Goal: Task Accomplishment & Management: Complete application form

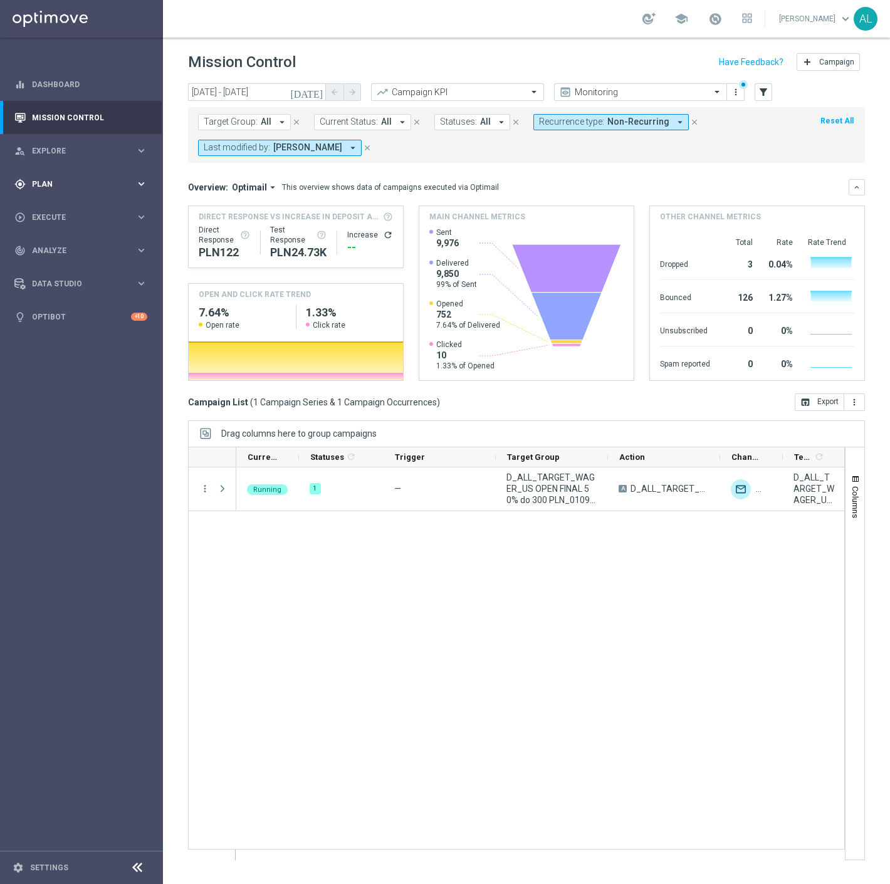
click at [85, 192] on div "gps_fixed Plan keyboard_arrow_right" at bounding box center [81, 183] width 162 height 33
click at [56, 246] on span "Templates" at bounding box center [78, 248] width 90 height 8
click at [58, 263] on link "Optimail" at bounding box center [84, 266] width 91 height 10
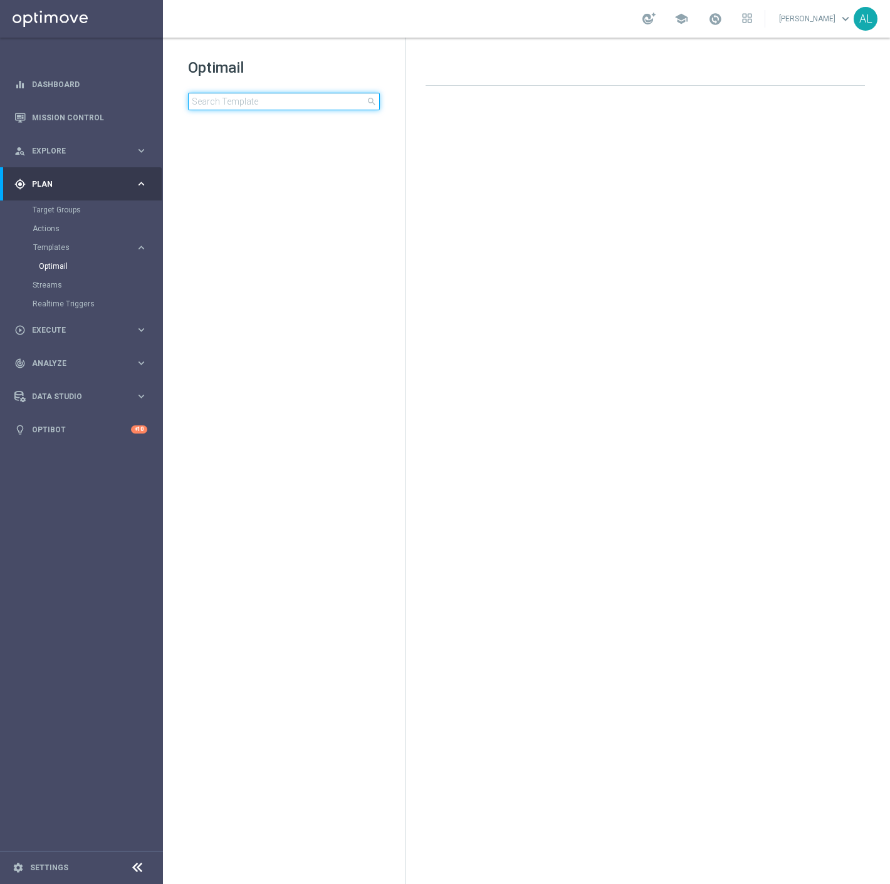
click at [224, 97] on input at bounding box center [284, 102] width 192 height 18
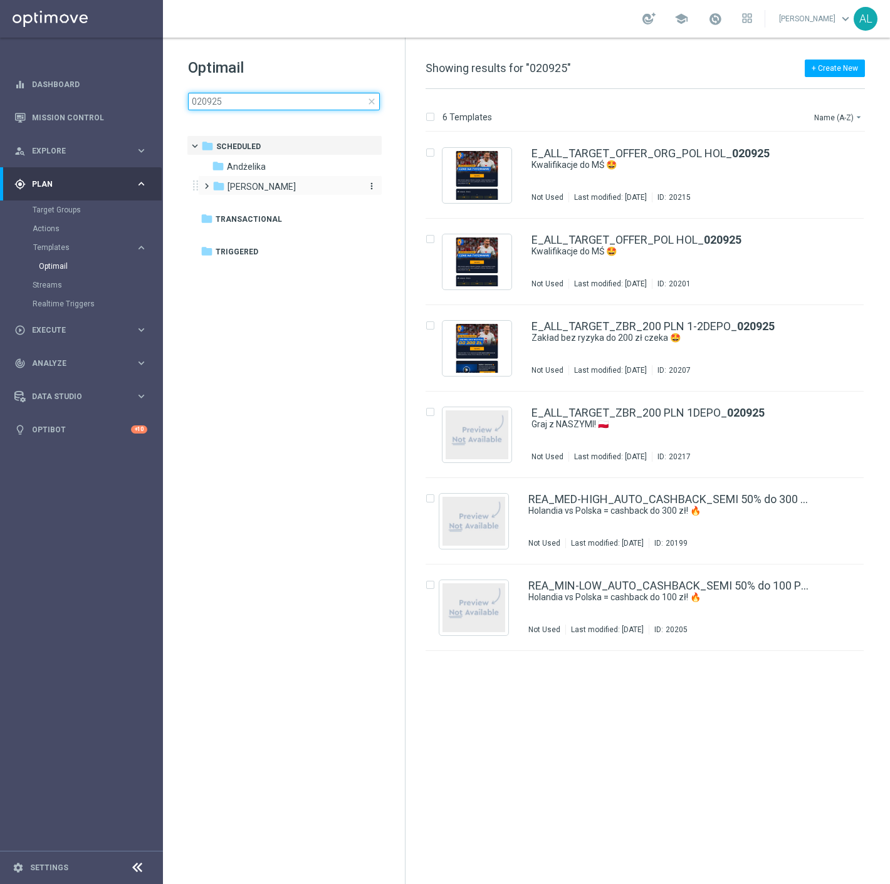
type input "020925"
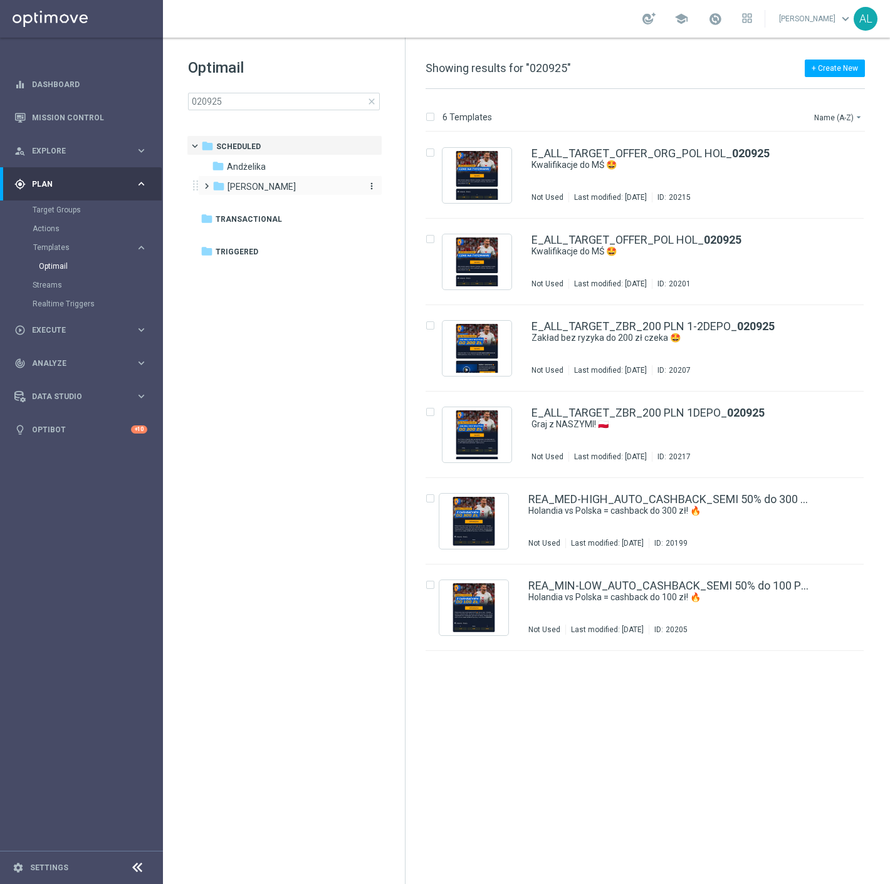
click at [264, 180] on div "folder Antoni L." at bounding box center [284, 187] width 144 height 14
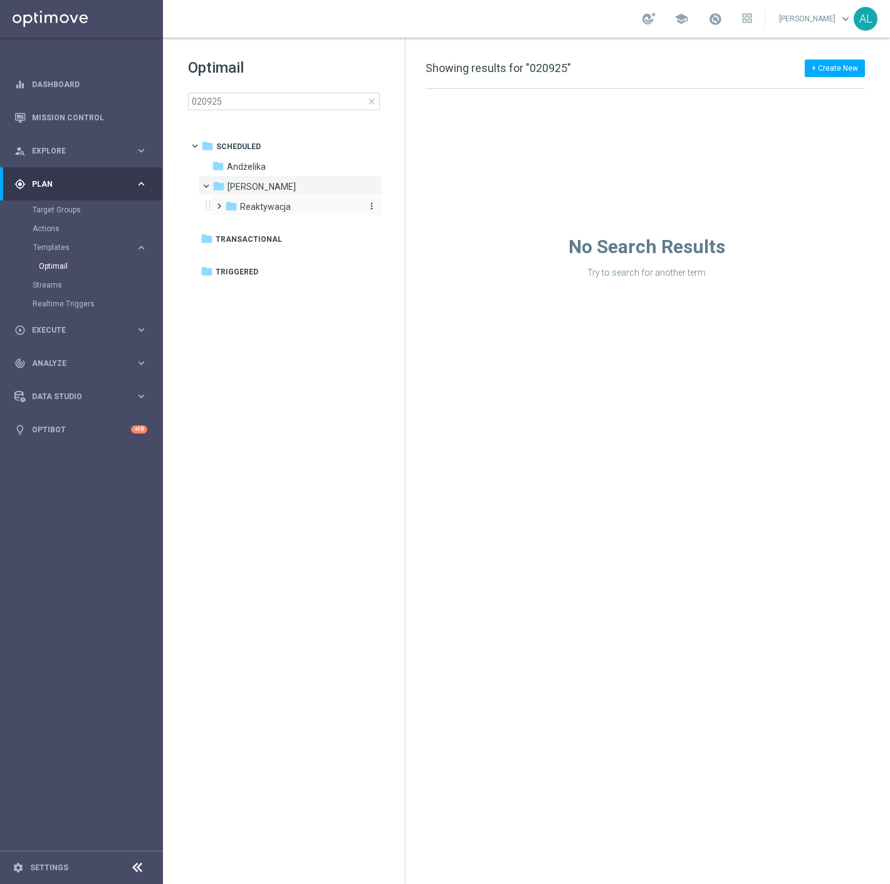
click at [260, 211] on span "Reaktywacja" at bounding box center [265, 206] width 51 height 11
click at [286, 228] on span "2024 -Antoni" at bounding box center [299, 226] width 93 height 11
click at [283, 252] on span "Lipiec 2024 - Antoni" at bounding box center [313, 246] width 98 height 11
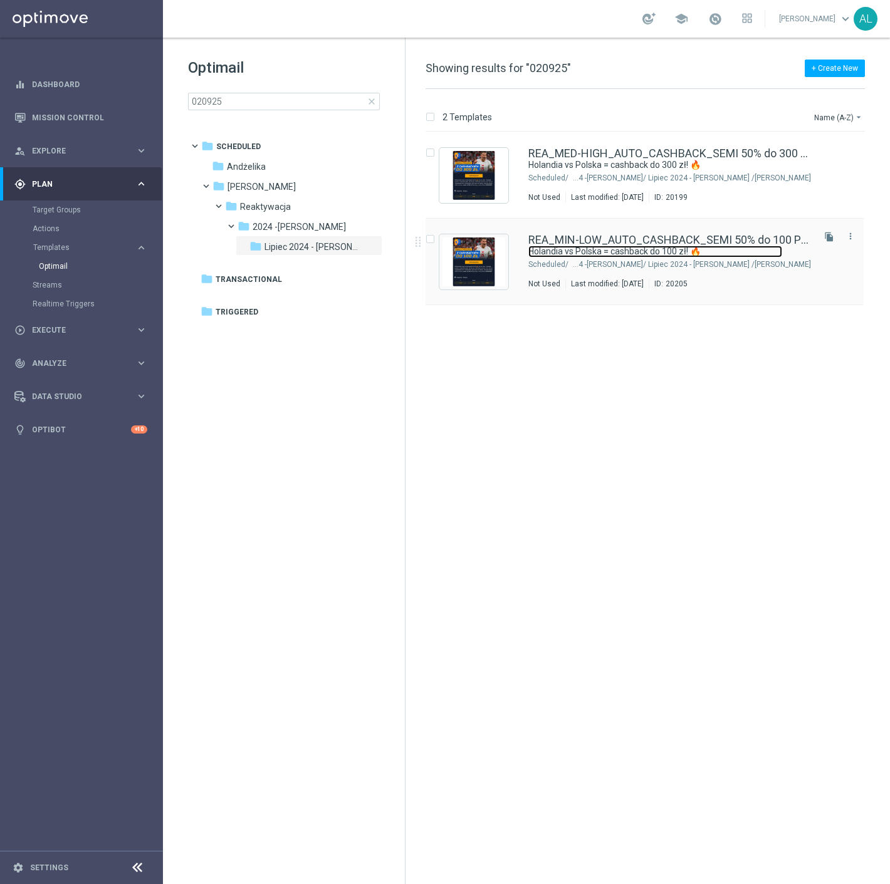
click at [709, 251] on link "Holandia vs Polska = cashback do 100 zł! 🔥" at bounding box center [655, 252] width 254 height 12
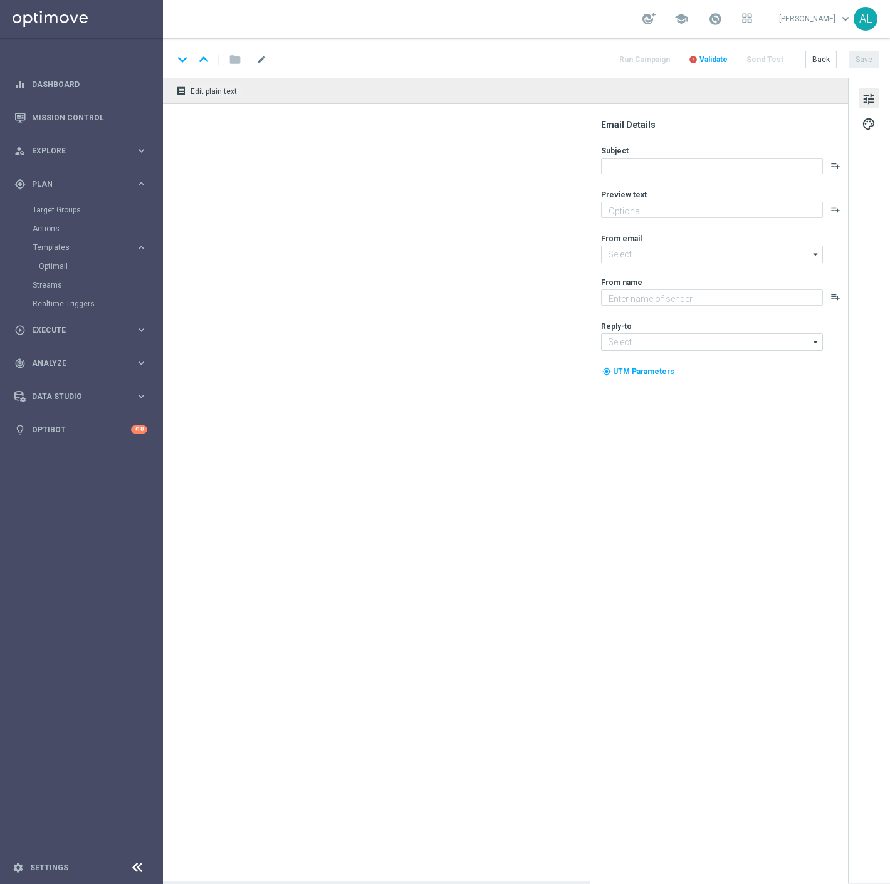
type input "REA_MIN-LOW_AUTO_CASHBACK_SEMI 50% do 100 PLN_020925"
type textarea "Typuj bezpiecznie eliminacje MŚ🛡️"
type input "oferta@sts.pl"
type textarea "STS"
type input "kontakt@sts.pl"
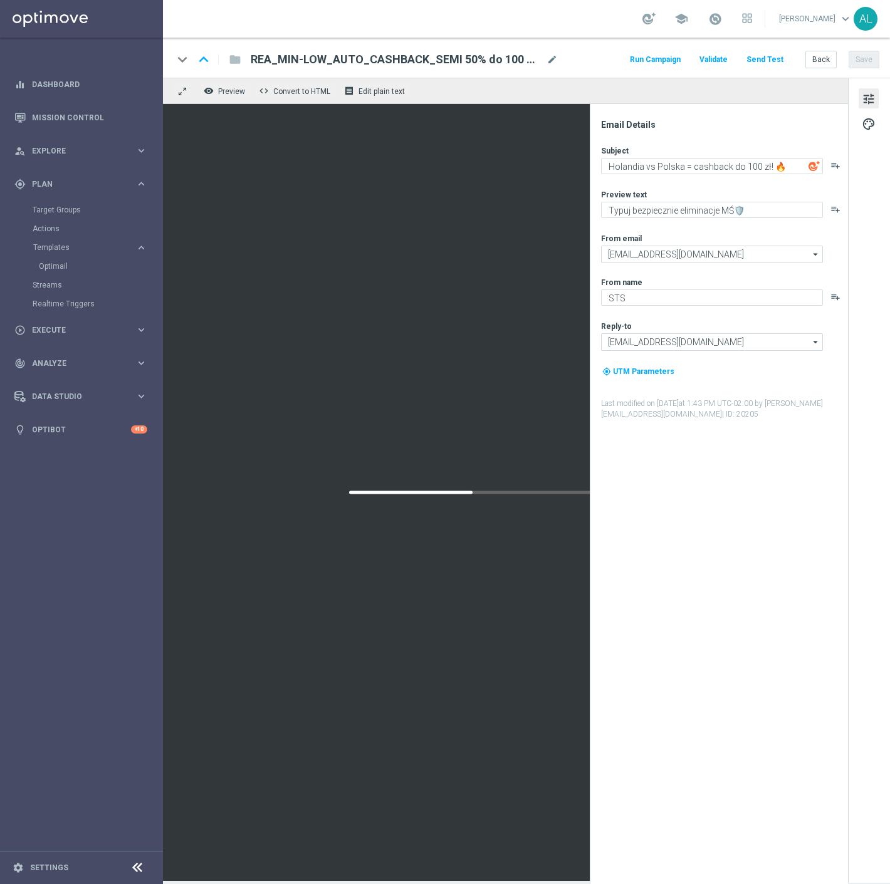
click at [544, 53] on div "REA_MIN-LOW_AUTO_CASHBACK_SEMI 50% do 100 PLN_020925 mode_edit" at bounding box center [404, 59] width 307 height 16
click at [550, 58] on input "REA_MIN-LOW_AUTO_CASHBACK_SEMI 50% do 100 PLN_020925" at bounding box center [406, 59] width 311 height 16
paste input "TARGET_DEPO_EL MS NL-PL"
type input "REA_MIN-LOW_TARGET_DEPO_EL MS NL-PL 50% do 100 PLN_020925"
click at [569, 63] on div "keyboard_arrow_down keyboard_arrow_up folder REA_MIN-LOW_TARGET_DEPO_EL MS NL-P…" at bounding box center [526, 59] width 706 height 16
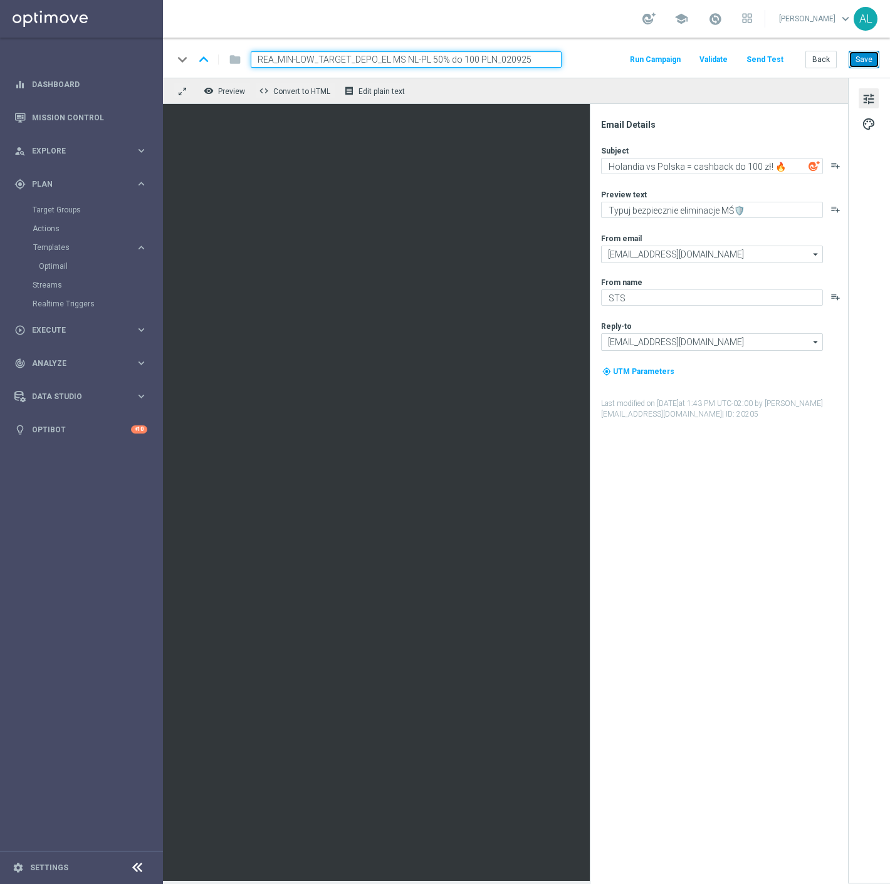
click at [859, 55] on button "Save" at bounding box center [864, 60] width 31 height 18
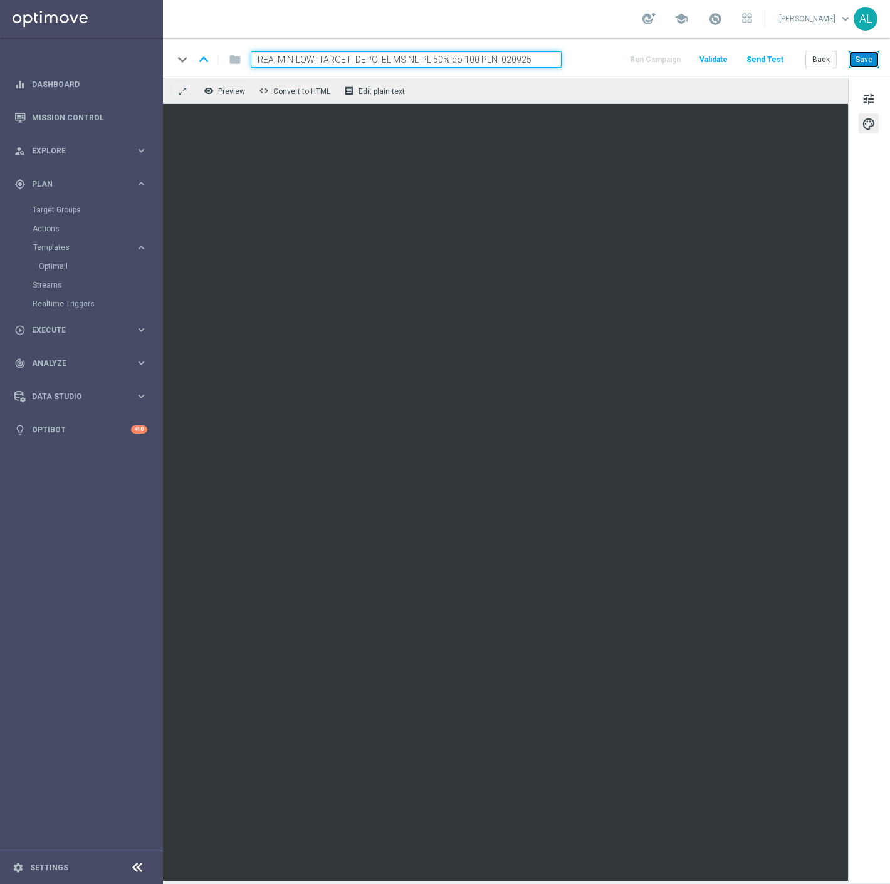
drag, startPoint x: 845, startPoint y: 202, endPoint x: 872, endPoint y: 60, distance: 144.8
click at [872, 60] on button "Save" at bounding box center [864, 60] width 31 height 18
click at [872, 97] on span "tune" at bounding box center [869, 99] width 14 height 16
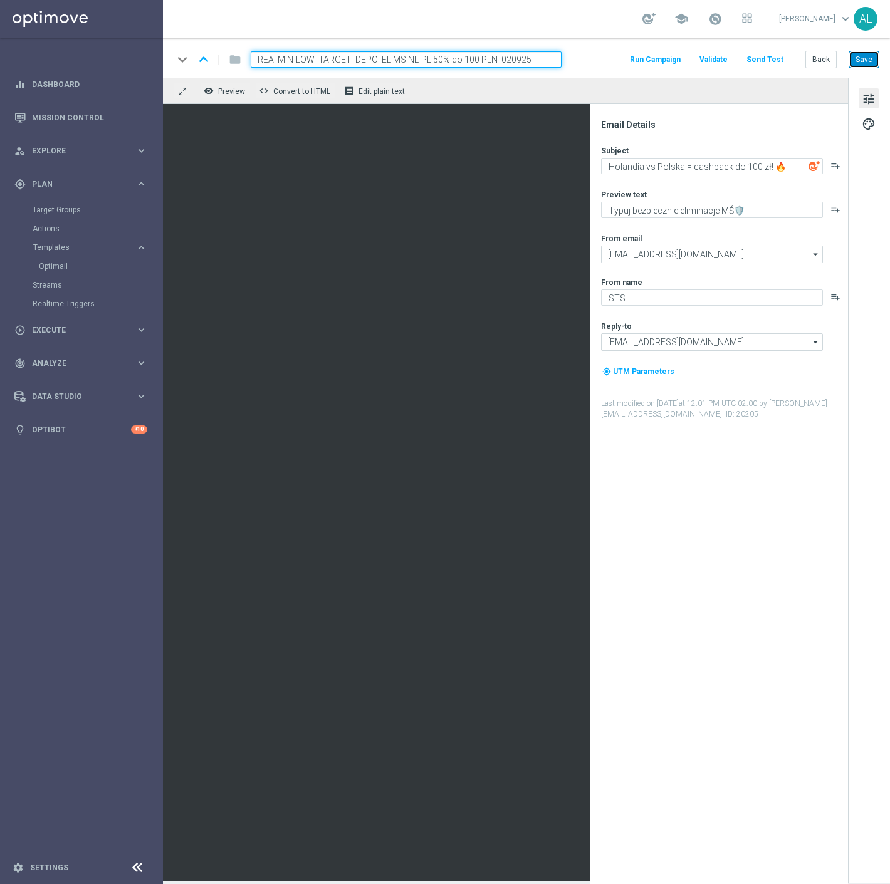
click at [859, 63] on button "Save" at bounding box center [864, 60] width 31 height 18
click at [825, 61] on button "Back" at bounding box center [820, 60] width 31 height 18
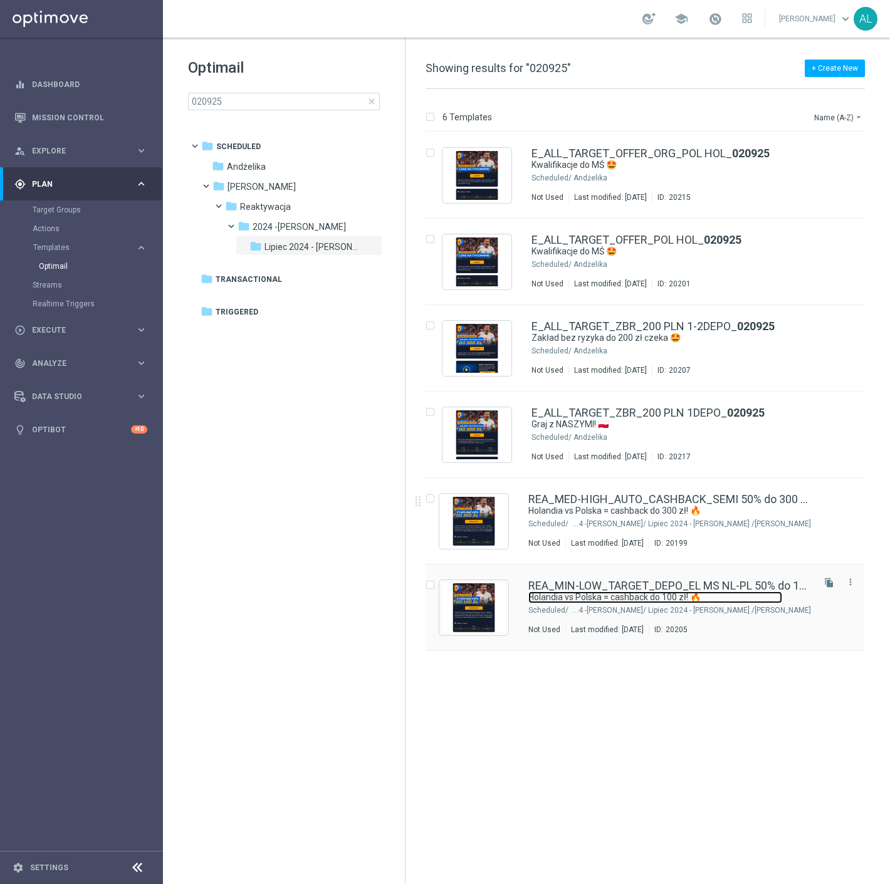
click at [642, 595] on link "Holandia vs Polska = cashback do 100 zł! 🔥" at bounding box center [655, 598] width 254 height 12
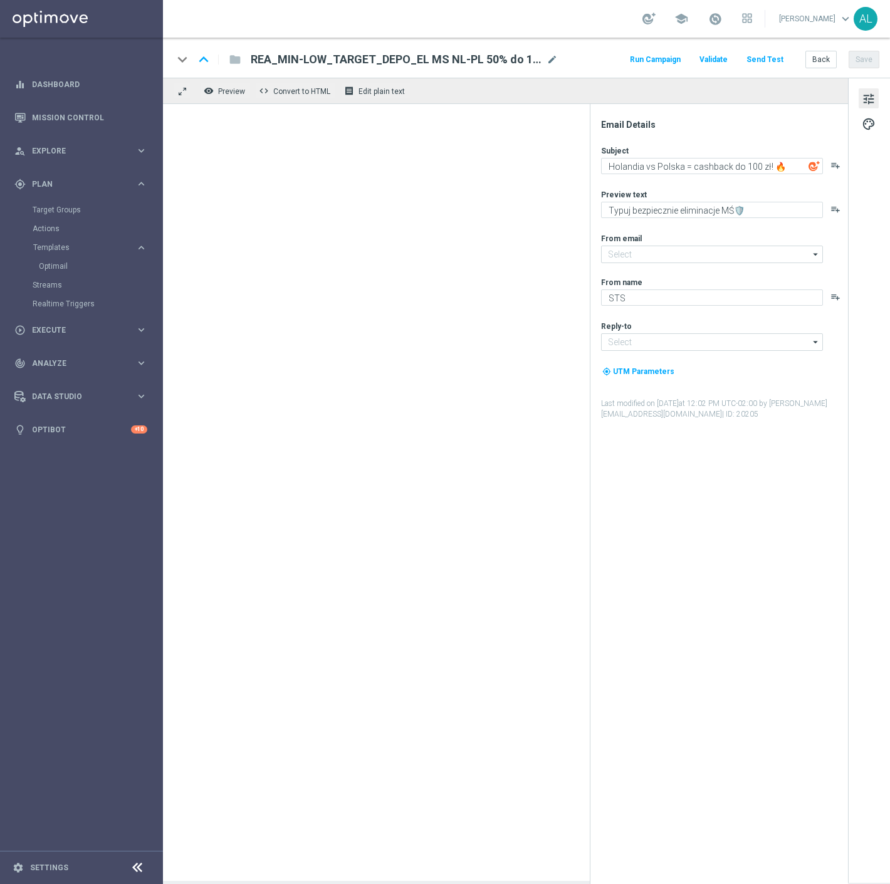
type input "oferta@sts.pl"
type input "kontakt@sts.pl"
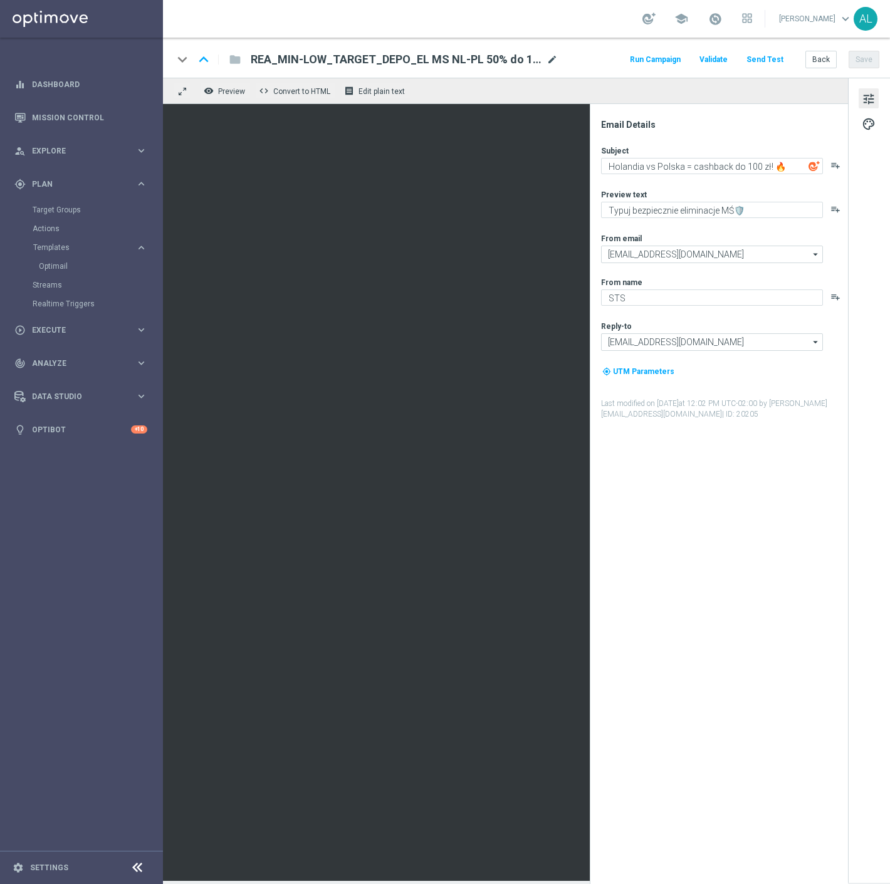
click at [550, 56] on span "mode_edit" at bounding box center [551, 59] width 11 height 11
paste input "CASHBACK"
click at [599, 73] on div "keyboard_arrow_down keyboard_arrow_up folder REA_MIN-LOW_TARGET_CASHBACK_EL MS …" at bounding box center [526, 58] width 727 height 40
click at [865, 56] on button "Save" at bounding box center [864, 60] width 31 height 18
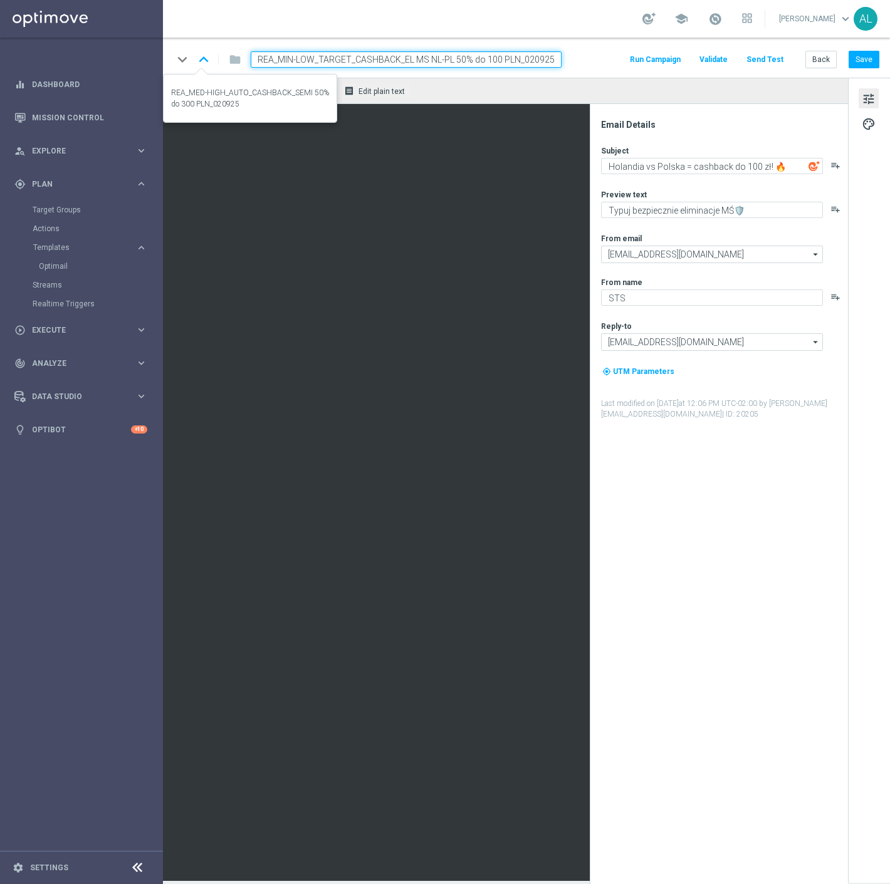
click at [199, 63] on icon "keyboard_arrow_up" at bounding box center [203, 59] width 19 height 19
type input "REA_MED-HIGH_AUTO_CASHBACK_SEMI 50% do 300 PLN_020925"
type textarea "Holandia vs Polska = cashback do 300 zł! 🔥"
click at [380, 58] on input "REA_MED-HIGH_AUTO_CASHBACK_SEMI 50% do 300 PLN_020925" at bounding box center [406, 59] width 311 height 16
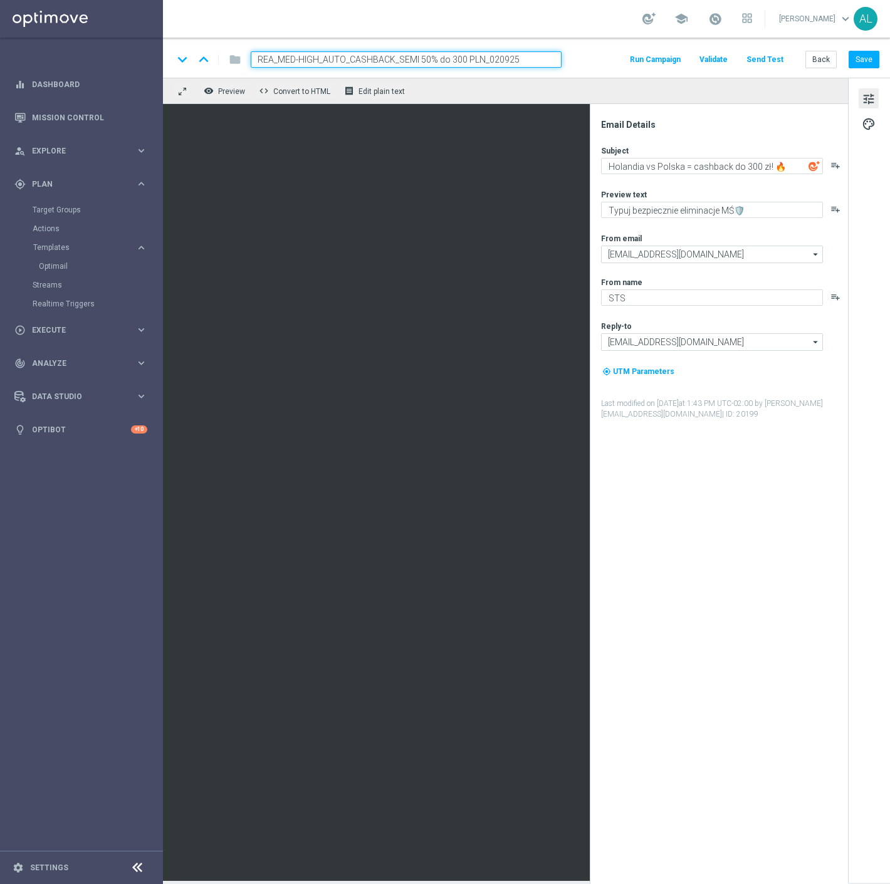
click at [380, 58] on input "REA_MED-HIGH_AUTO_CASHBACK_SEMI 50% do 300 PLN_020925" at bounding box center [406, 59] width 311 height 16
paste input "TARGET_CASHBACK_EL MS NL-PL"
click at [859, 55] on button "Save" at bounding box center [864, 60] width 31 height 18
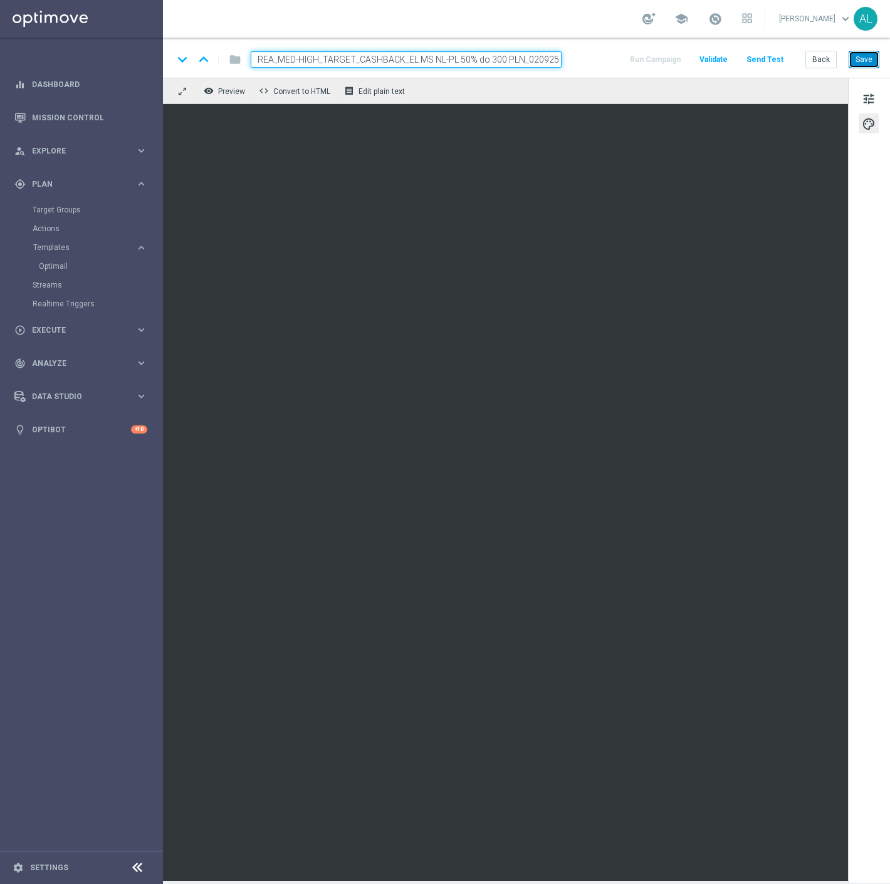
click at [859, 60] on button "Save" at bounding box center [864, 60] width 31 height 18
click at [867, 61] on button "Save" at bounding box center [864, 60] width 31 height 18
click at [869, 60] on button "Save" at bounding box center [864, 60] width 31 height 18
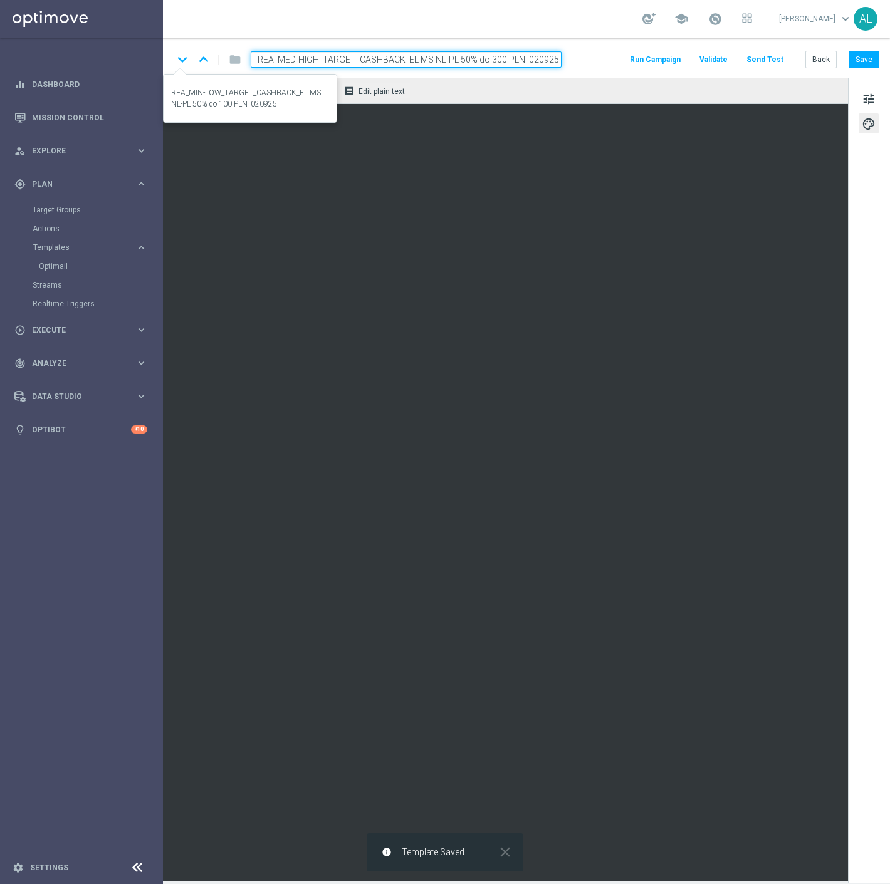
click at [182, 59] on icon "keyboard_arrow_down" at bounding box center [182, 59] width 19 height 19
type input "REA_MIN-LOW_TARGET_CASHBACK_EL MS NL-PL 50% do 100 PLN_020925"
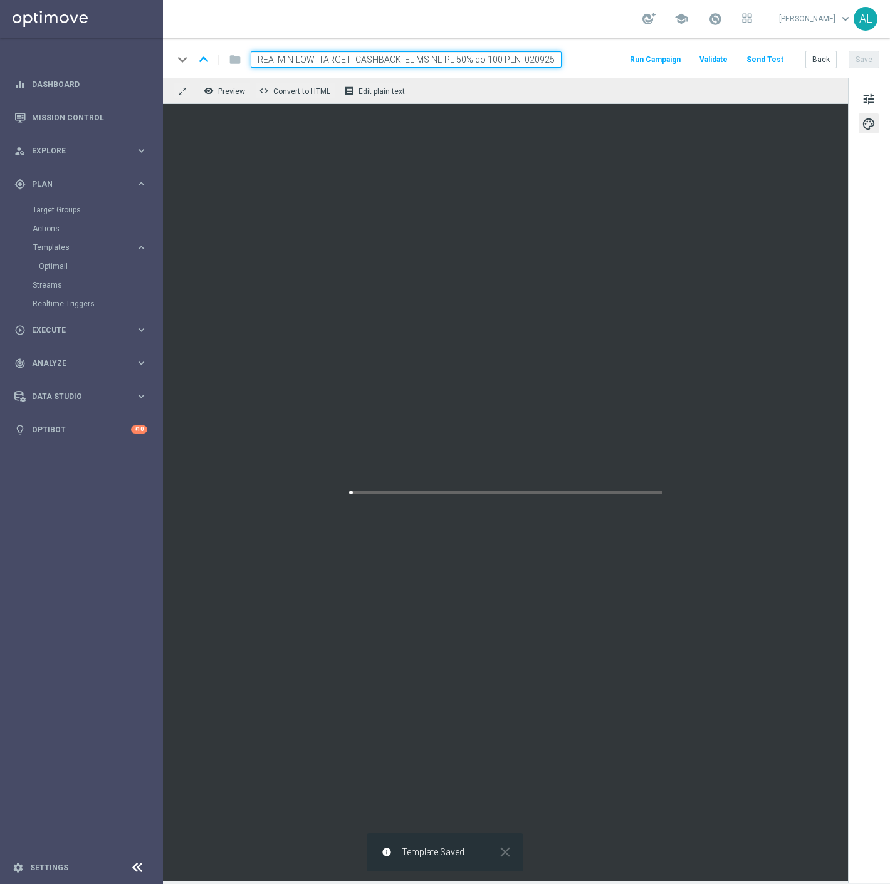
click at [763, 61] on button "Send Test" at bounding box center [764, 59] width 41 height 17
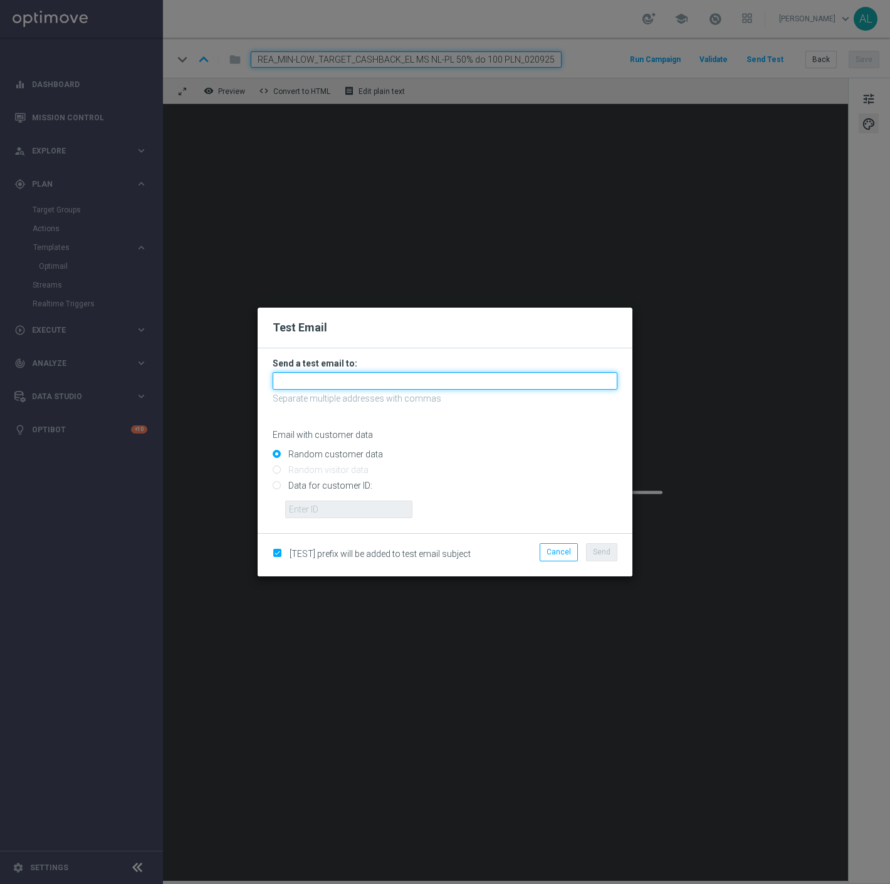
click at [377, 381] on input "text" at bounding box center [445, 381] width 345 height 18
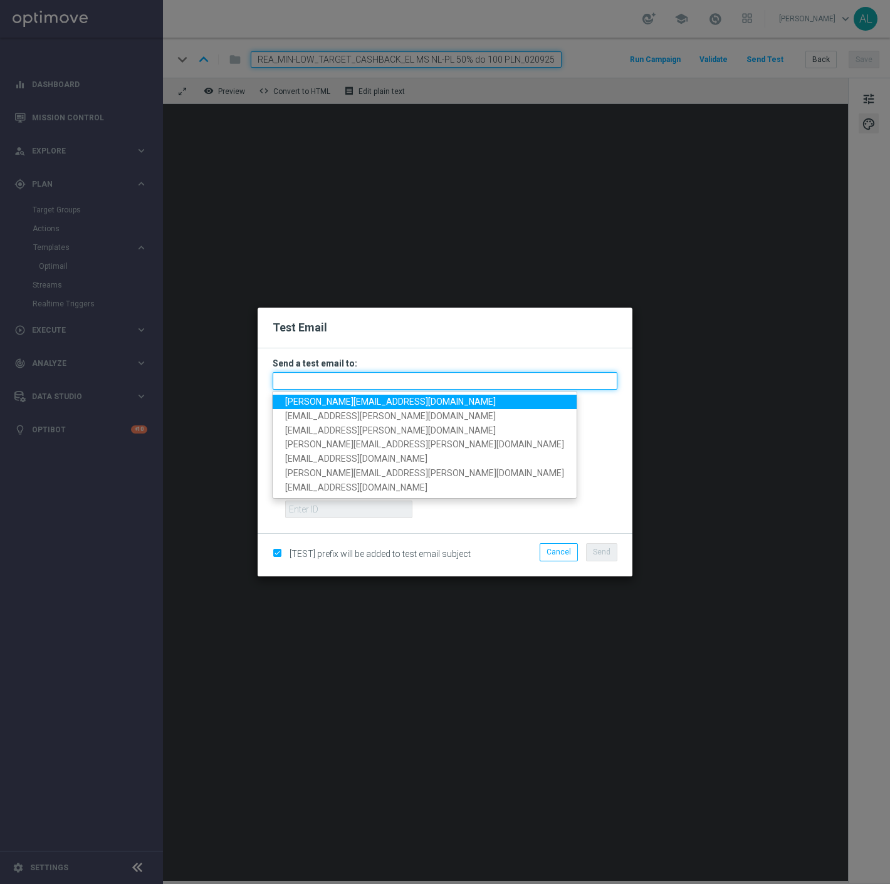
paste input "antoni.litwinek@sts.pl,krystian.potoczny@sts.pl,andzelika.binek@sts.pl,katarzyn…"
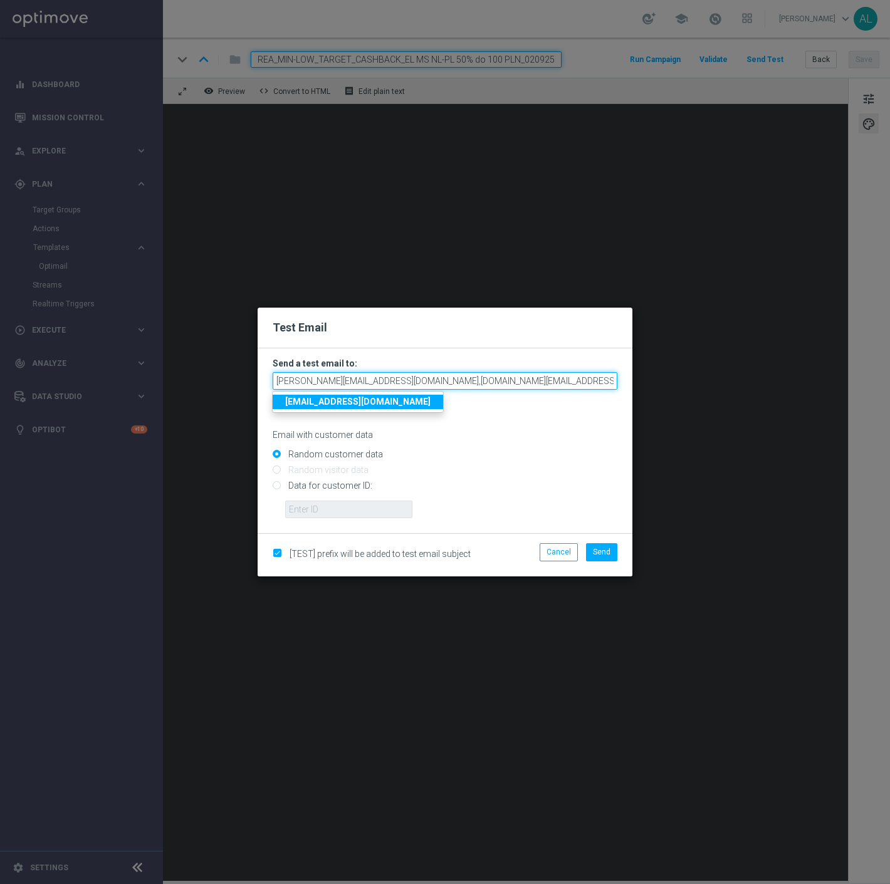
scroll to position [0, 381]
type input "antoni.litwinek@sts.pl,krystian.potoczny@sts.pl,andzelika.binek@sts.pl,katarzyn…"
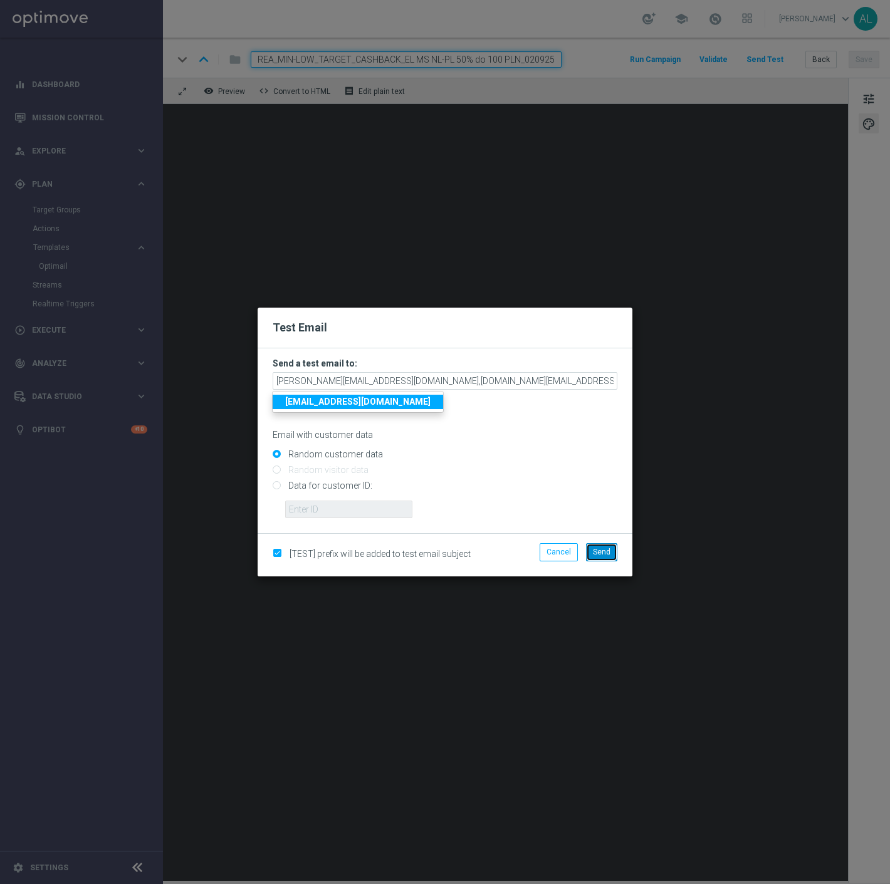
click at [616, 545] on button "Send" at bounding box center [601, 552] width 31 height 18
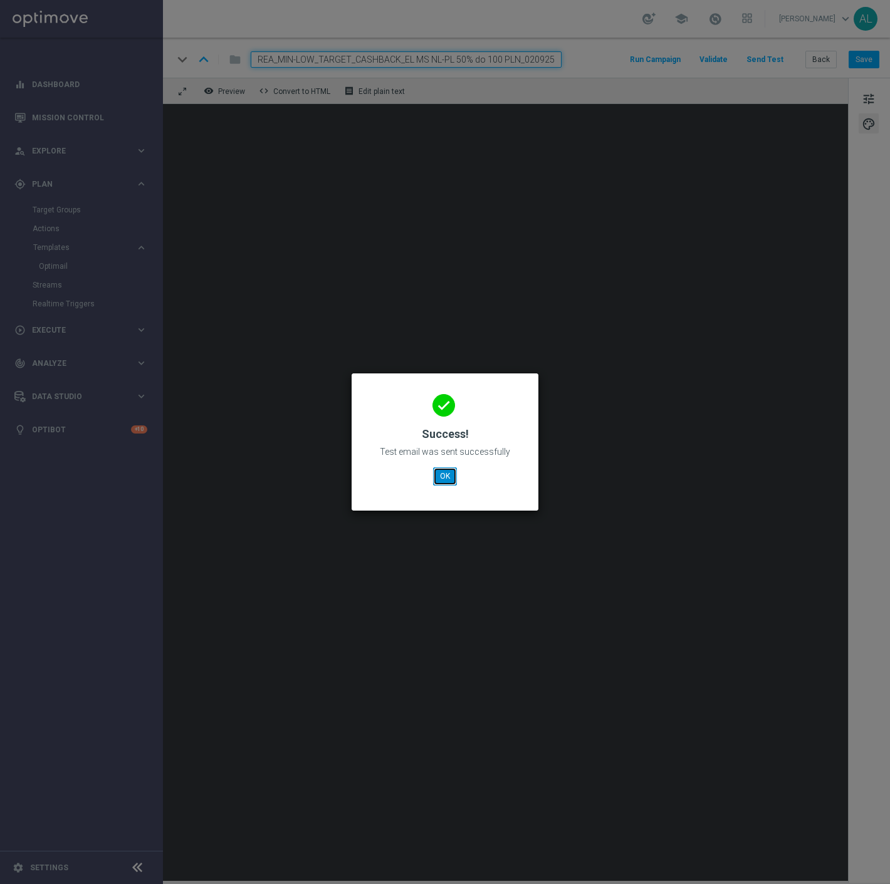
click at [436, 468] on button "OK" at bounding box center [445, 476] width 24 height 18
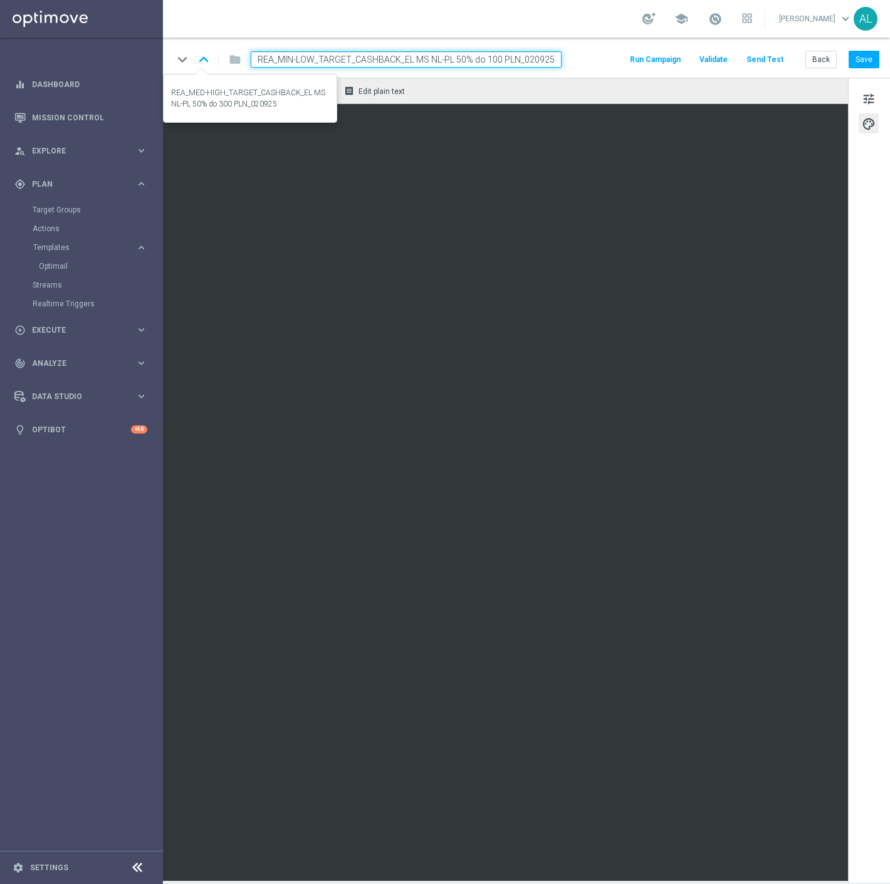
click at [195, 56] on icon "keyboard_arrow_up" at bounding box center [203, 59] width 19 height 19
type input "REA_MED-HIGH_TARGET_CASHBACK_EL MS NL-PL 50% do 300 PLN_020925"
click at [772, 63] on button "Send Test" at bounding box center [764, 59] width 41 height 17
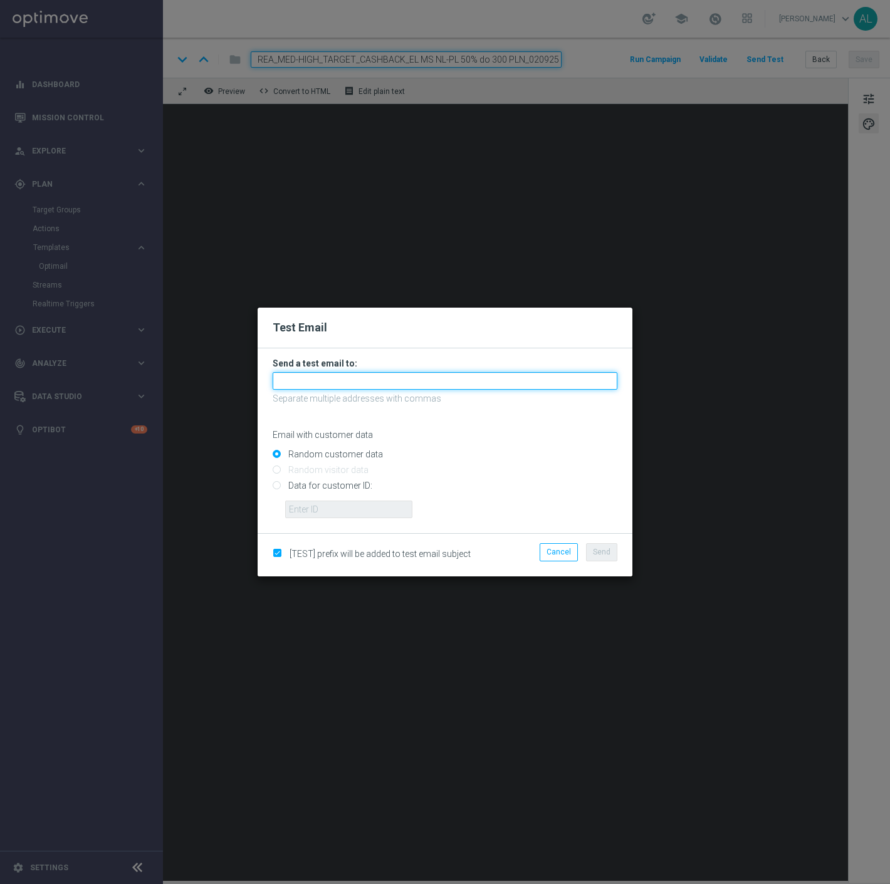
click at [334, 380] on input "text" at bounding box center [445, 381] width 345 height 18
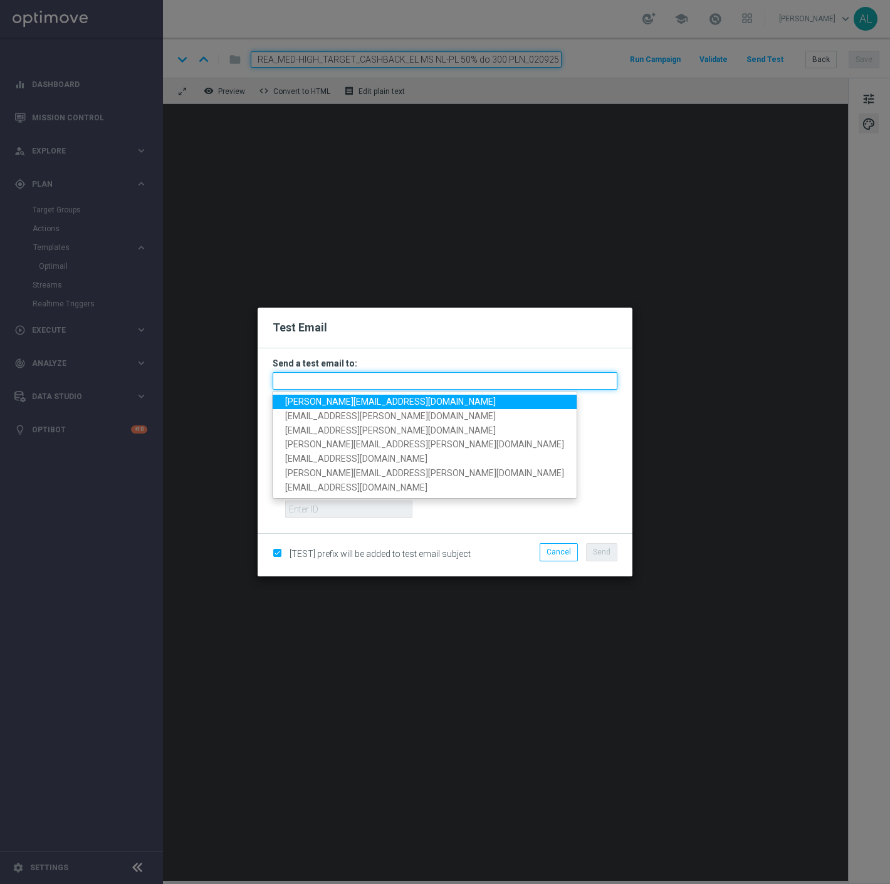
paste input "antoni.litwinek@sts.pl,krystian.potoczny@sts.pl,andzelika.binek@sts.pl,katarzyn…"
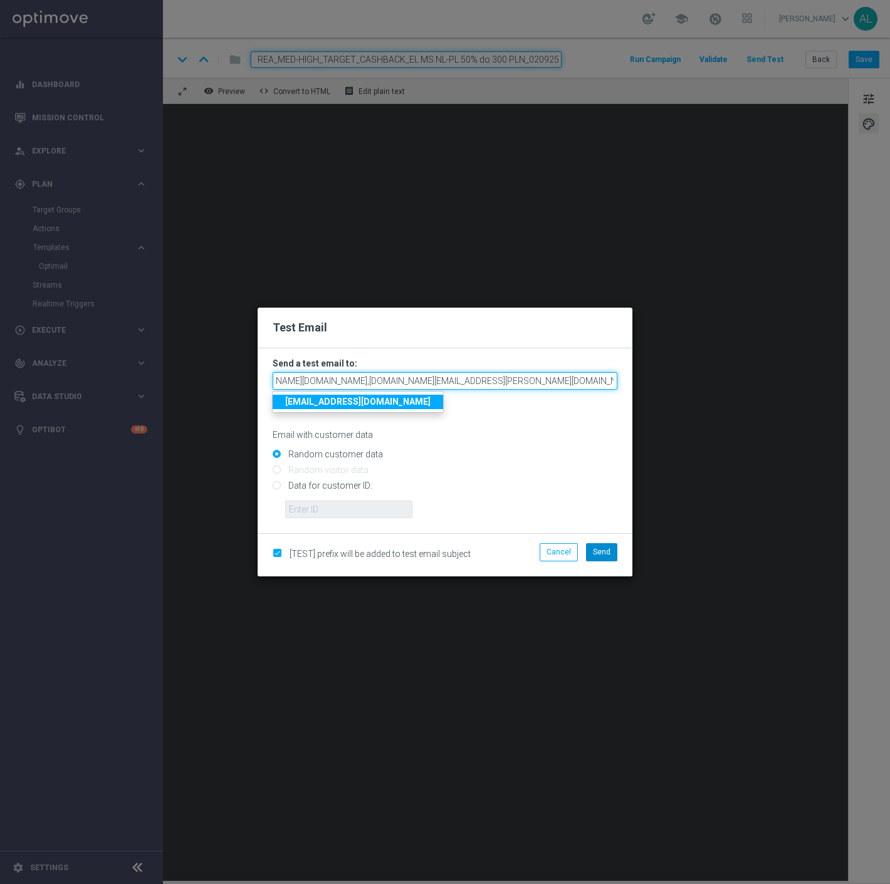
type input "antoni.litwinek@sts.pl,krystian.potoczny@sts.pl,andzelika.binek@sts.pl,katarzyn…"
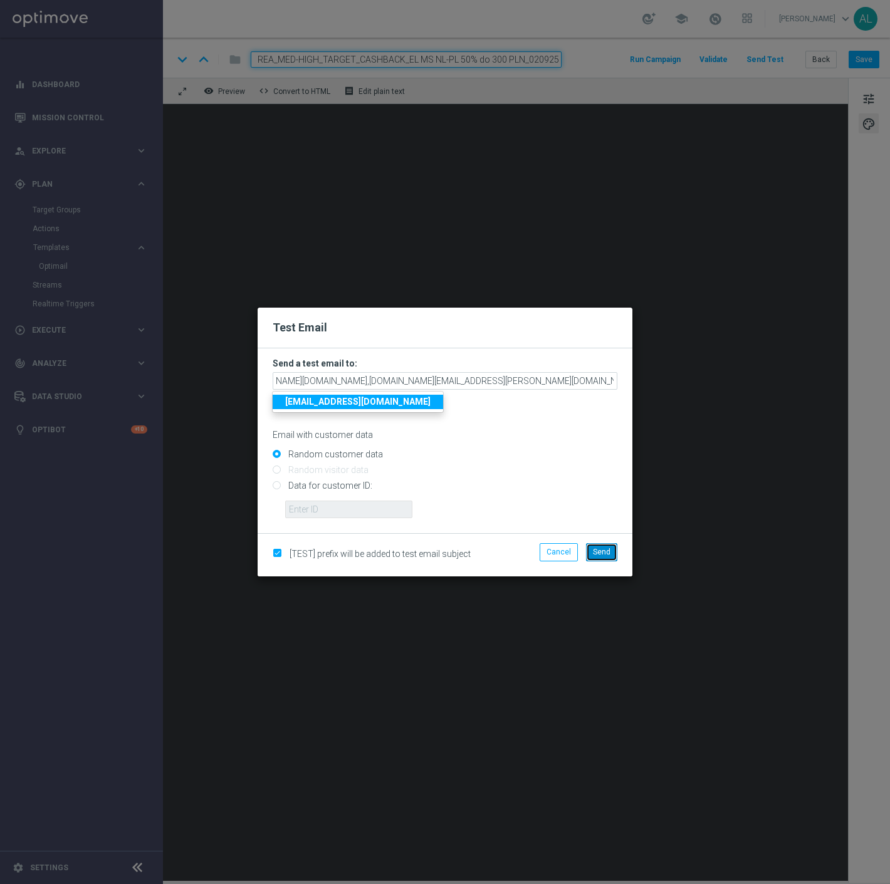
click at [608, 555] on span "Send" at bounding box center [602, 552] width 18 height 9
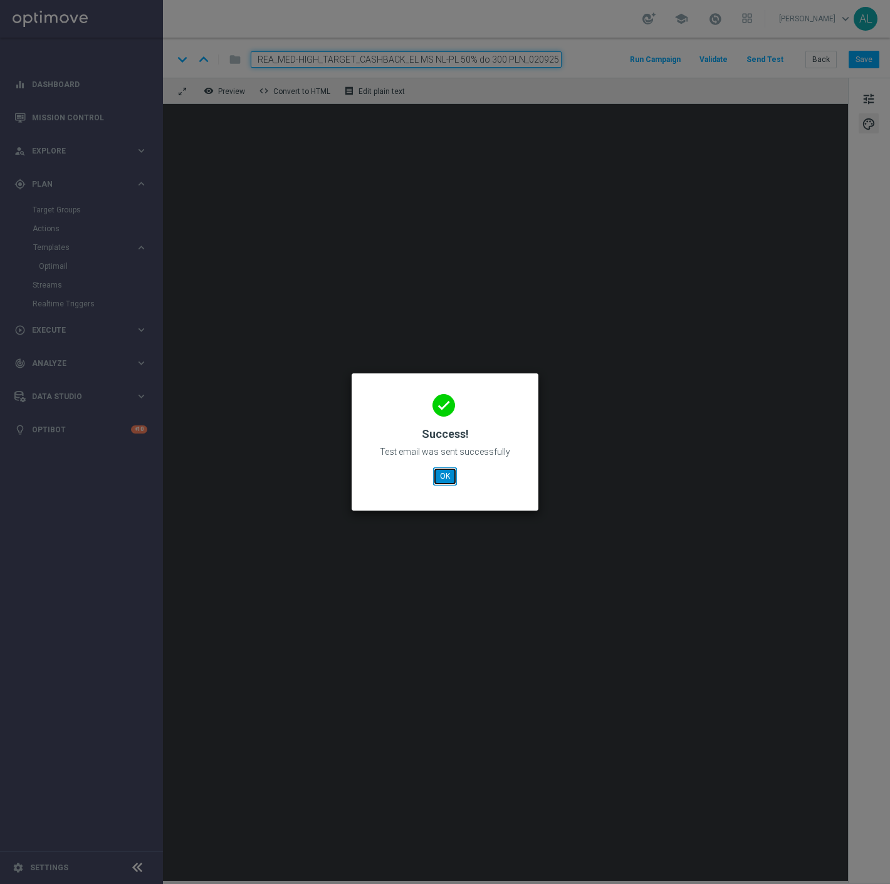
click at [449, 479] on button "OK" at bounding box center [445, 476] width 24 height 18
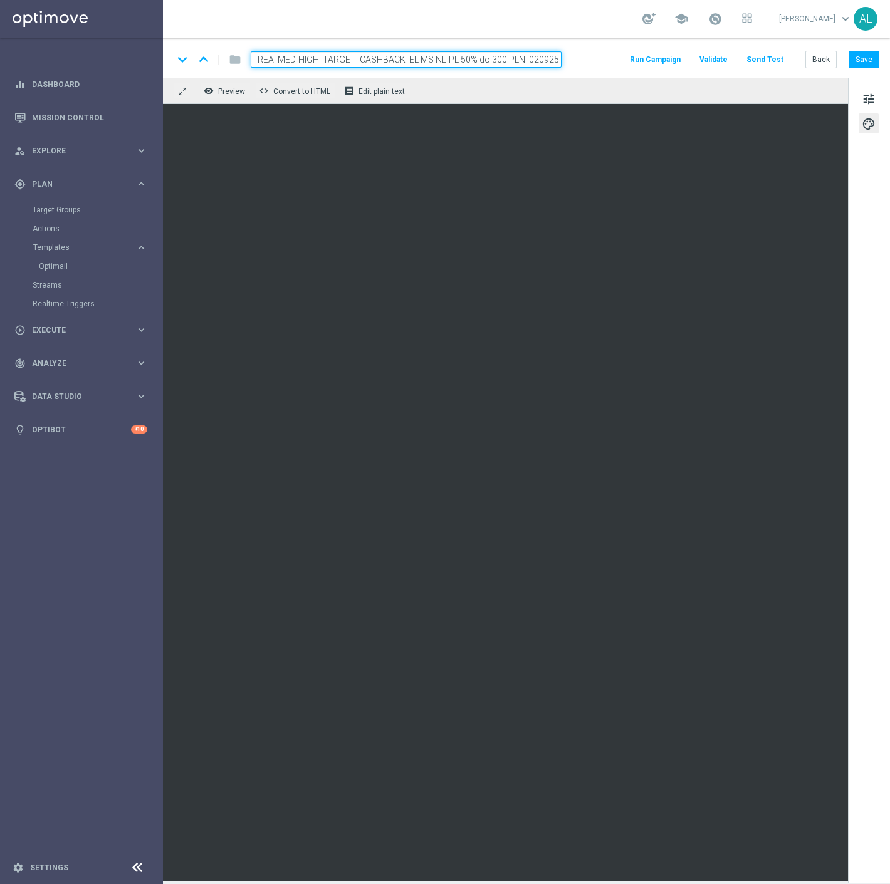
click at [860, 48] on div "keyboard_arrow_down keyboard_arrow_up folder REA_MED-HIGH_TARGET_CASHBACK_EL MS…" at bounding box center [526, 58] width 727 height 40
click at [862, 60] on button "Save" at bounding box center [864, 60] width 31 height 18
click at [867, 55] on button "Save" at bounding box center [864, 60] width 31 height 18
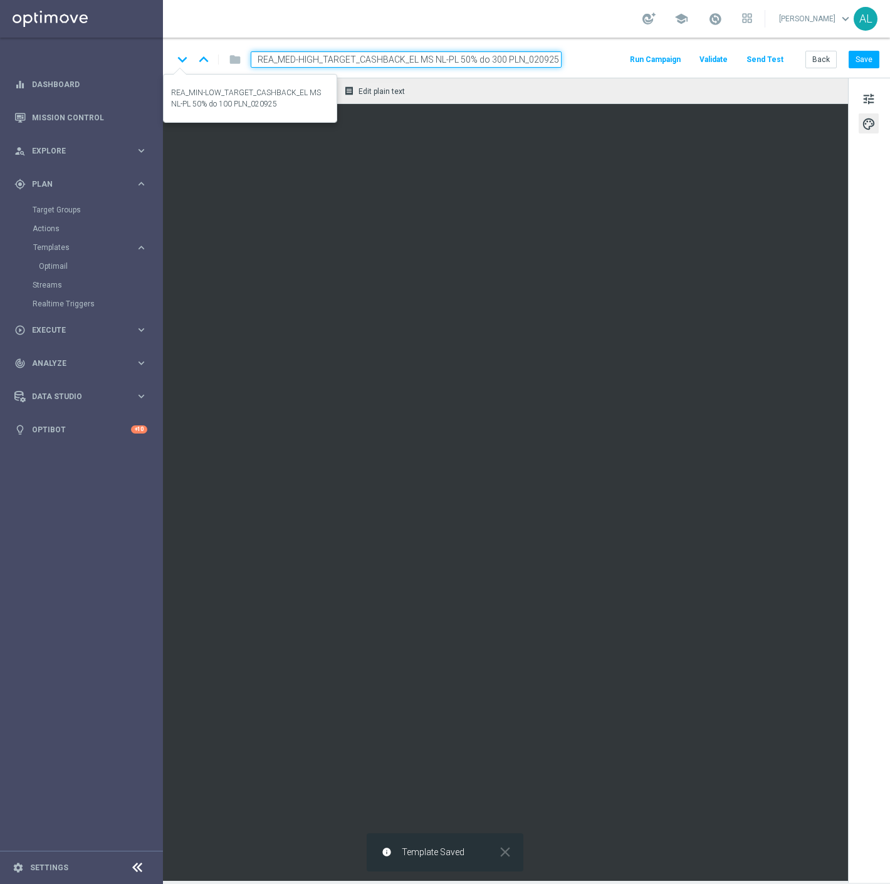
click at [174, 60] on icon "keyboard_arrow_down" at bounding box center [182, 59] width 19 height 19
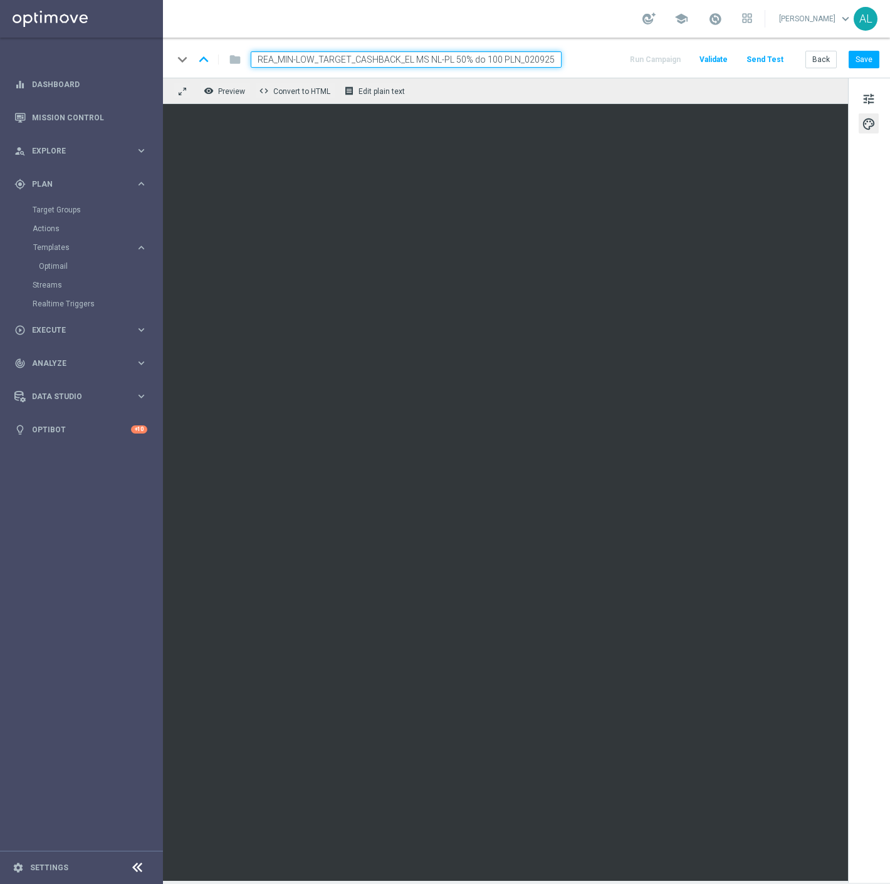
click at [875, 48] on div "keyboard_arrow_down keyboard_arrow_up folder REA_MIN-LOW_TARGET_CASHBACK_EL MS …" at bounding box center [526, 58] width 727 height 40
click at [874, 55] on button "Save" at bounding box center [864, 60] width 31 height 18
click at [859, 58] on button "Save" at bounding box center [864, 60] width 31 height 18
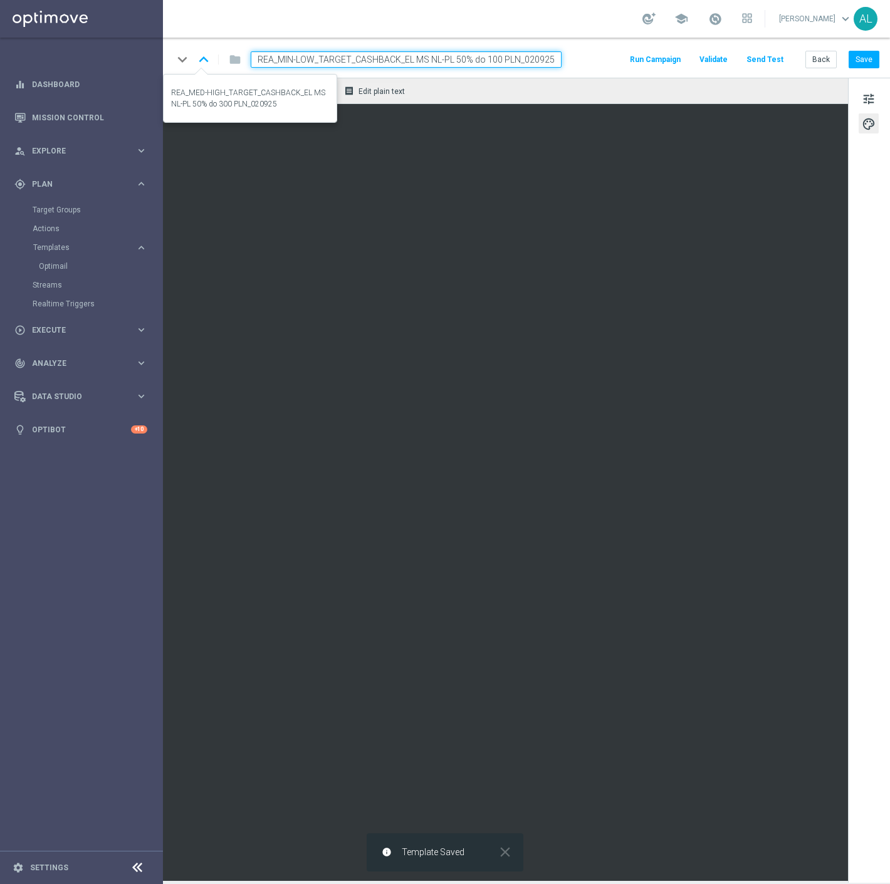
click at [208, 61] on icon "keyboard_arrow_up" at bounding box center [203, 59] width 19 height 19
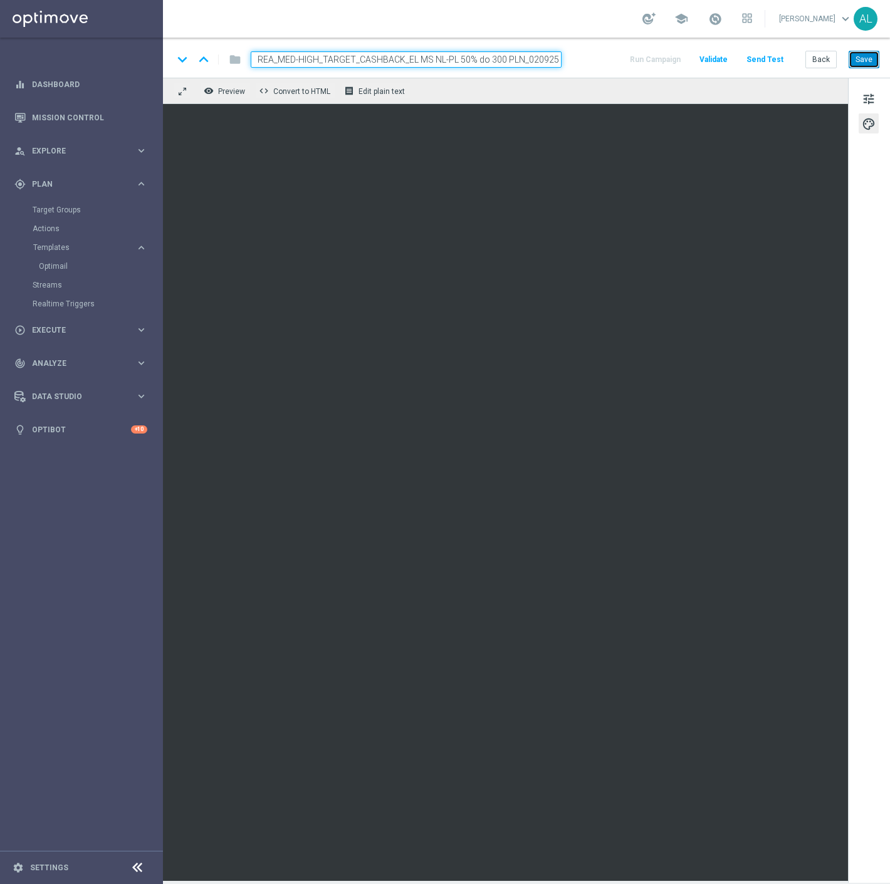
click at [854, 61] on button "Save" at bounding box center [864, 60] width 31 height 18
drag, startPoint x: 860, startPoint y: 61, endPoint x: 818, endPoint y: 56, distance: 41.6
click at [860, 61] on button "Save" at bounding box center [864, 60] width 31 height 18
click at [399, 61] on input "REA_MED-HIGH_TARGET_CASHBACK_EL MS NL-PL 50% do 300 PLN_020925" at bounding box center [406, 59] width 311 height 16
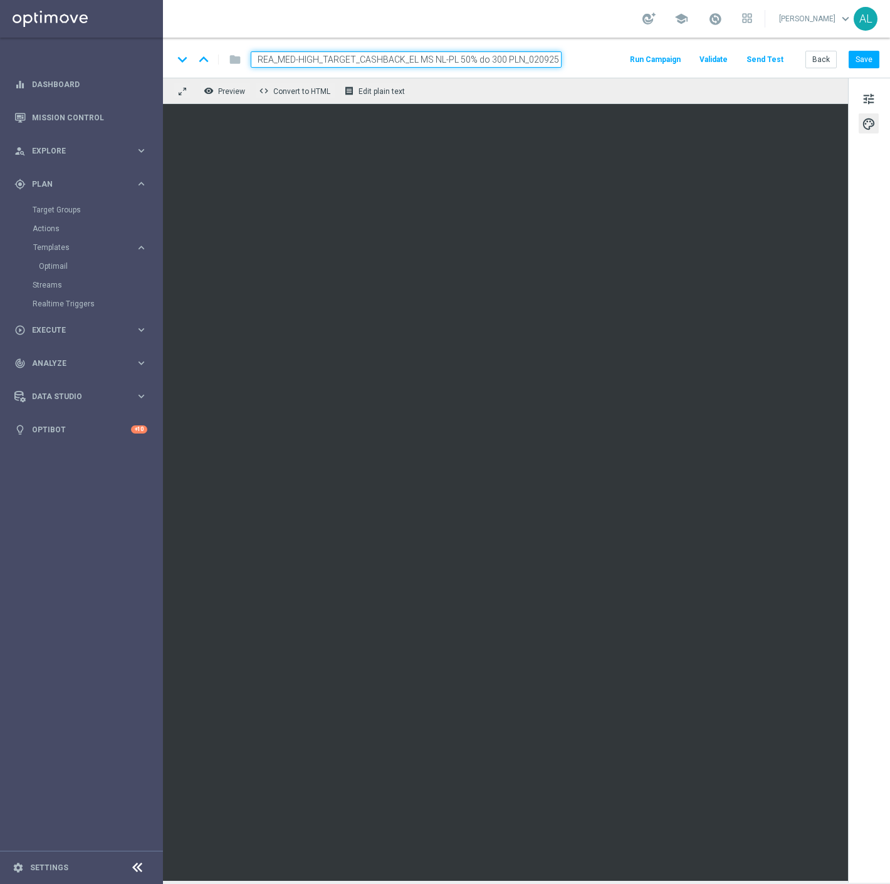
click at [399, 61] on input "REA_MED-HIGH_TARGET_CASHBACK_EL MS NL-PL 50% do 300 PLN_020925" at bounding box center [406, 59] width 311 height 16
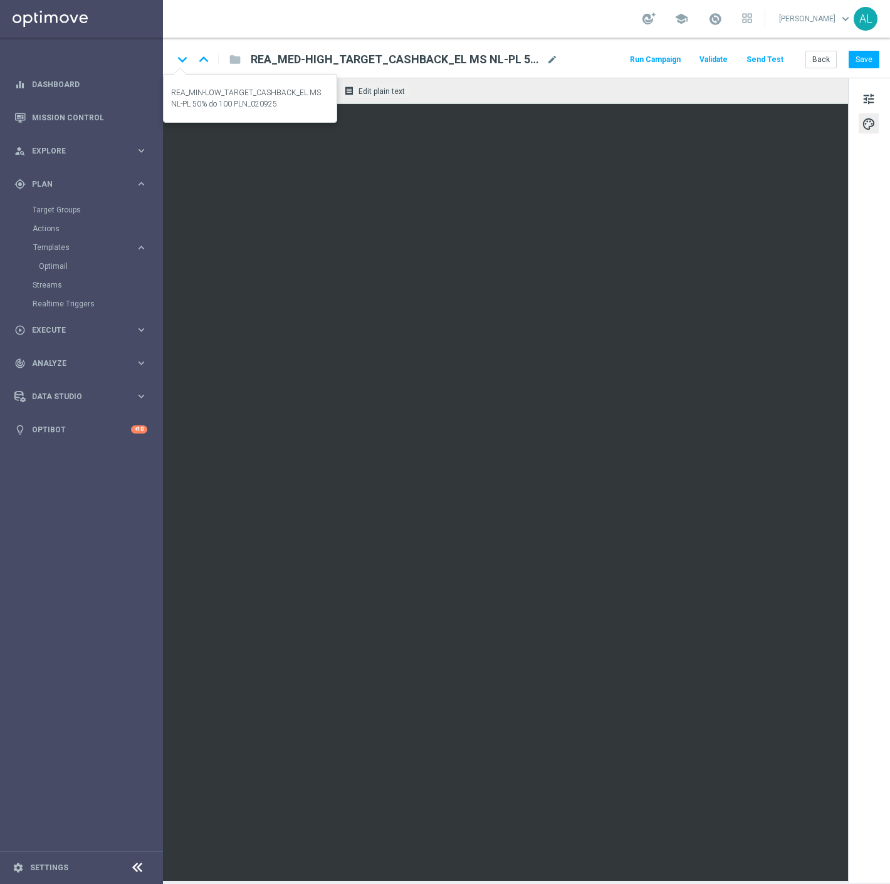
click at [182, 61] on icon "keyboard_arrow_down" at bounding box center [182, 59] width 19 height 19
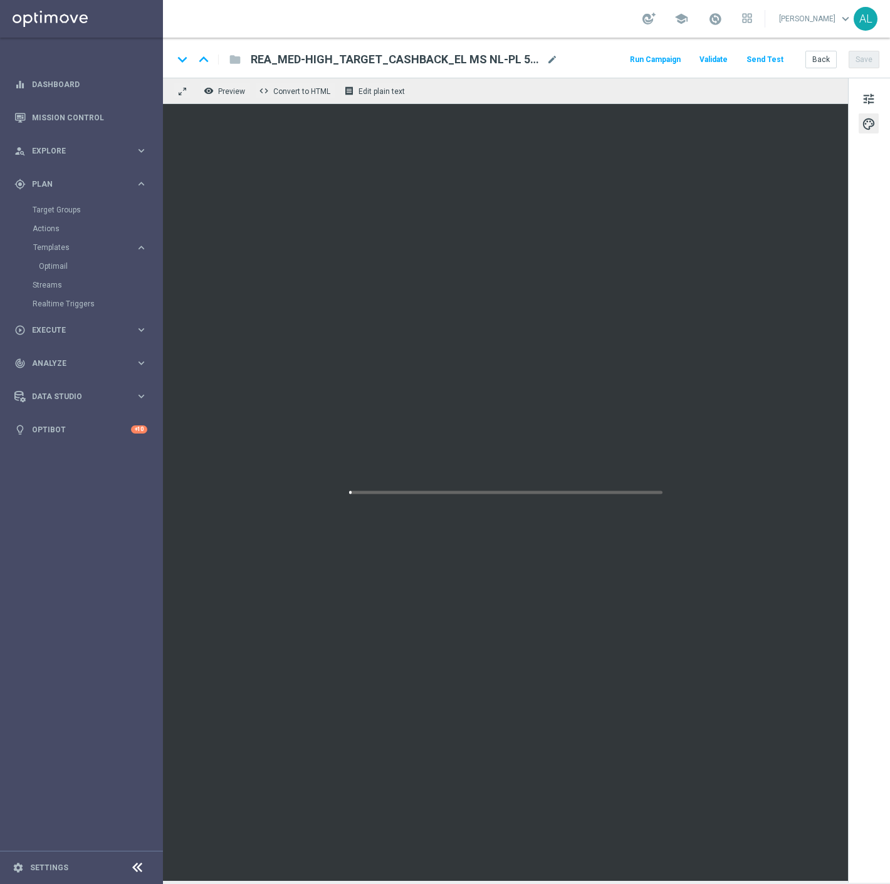
click at [328, 59] on span "REA_MED-HIGH_TARGET_CASHBACK_EL MS NL-PL 50% do 300 PLN_020925" at bounding box center [396, 59] width 291 height 15
click at [328, 59] on input "REA_MED-HIGH_TARGET_CASHBACK_EL MS NL-PL 50% do 300 PLN_020925" at bounding box center [406, 59] width 311 height 16
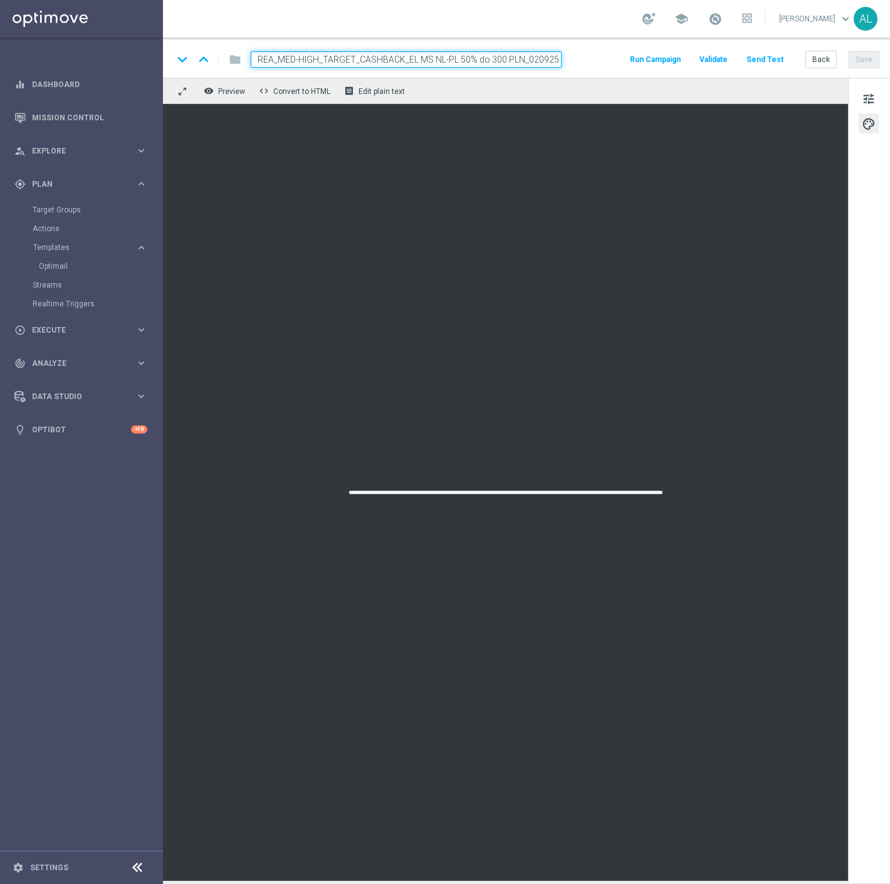
click at [328, 59] on input "REA_MED-HIGH_TARGET_CASHBACK_EL MS NL-PL 50% do 300 PLN_020925" at bounding box center [406, 59] width 311 height 16
click at [236, 15] on div "school Antoni Litwinek keyboard_arrow_down AL" at bounding box center [526, 19] width 727 height 38
type input "REA_MIN-LOW_TARGET_CASHBACK_EL MS NL-PL 50% do 100 PLN_020925"
click at [279, 61] on span "REA_MIN-LOW_TARGET_CASHBACK_EL MS NL-PL 50% do 100 PLN_020925" at bounding box center [396, 59] width 291 height 15
click at [279, 61] on input "REA_MIN-LOW_TARGET_CASHBACK_EL MS NL-PL 50% do 100 PLN_020925" at bounding box center [406, 59] width 311 height 16
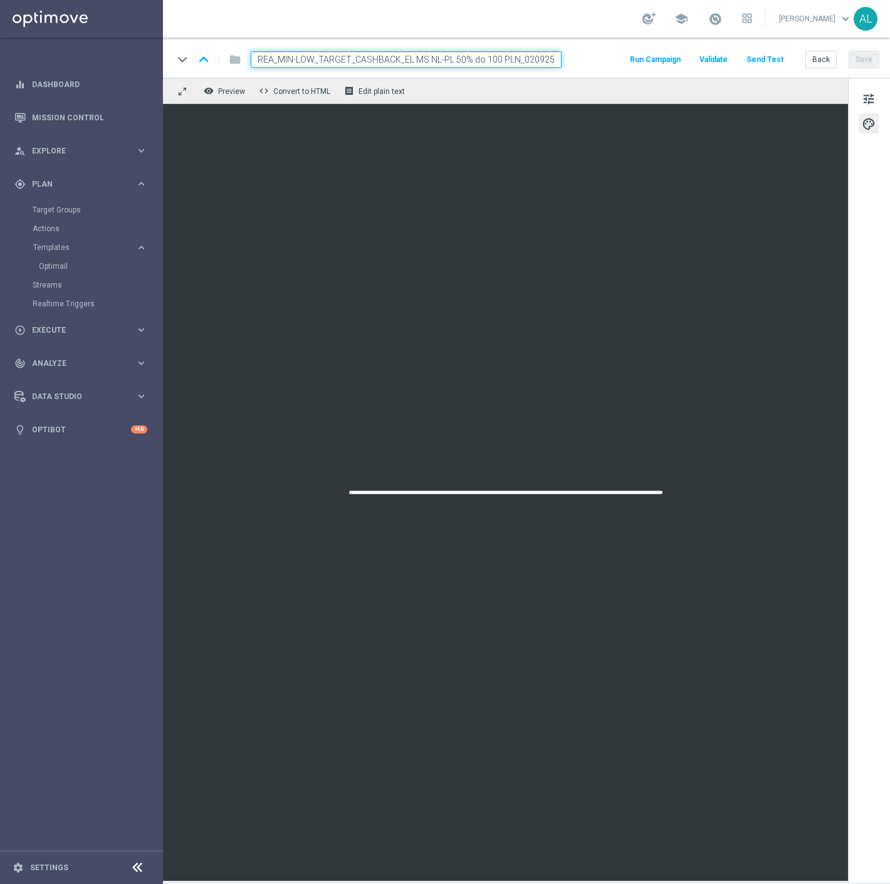
click at [279, 61] on input "REA_MIN-LOW_TARGET_CASHBACK_EL MS NL-PL 50% do 100 PLN_020925" at bounding box center [406, 59] width 311 height 16
click at [810, 59] on button "Back" at bounding box center [820, 60] width 31 height 18
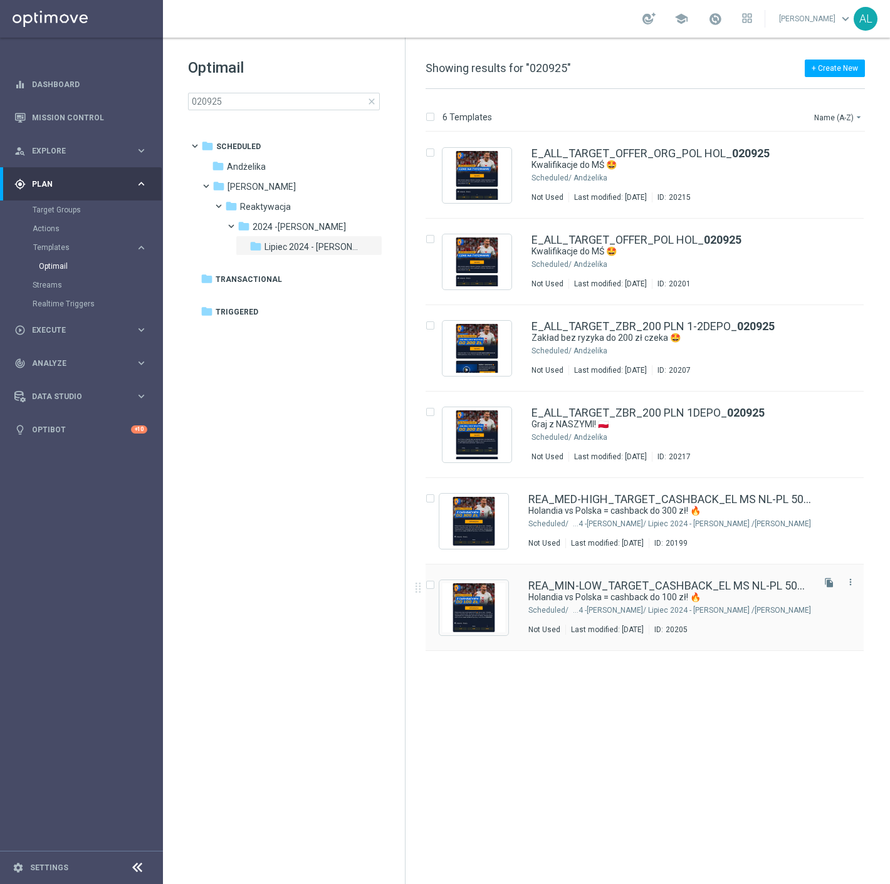
click at [610, 605] on div "Antoni L./ Reaktywacja/ 2024 -Antoni/ Lipiec 2024 - Antoni" at bounding box center [690, 610] width 241 height 10
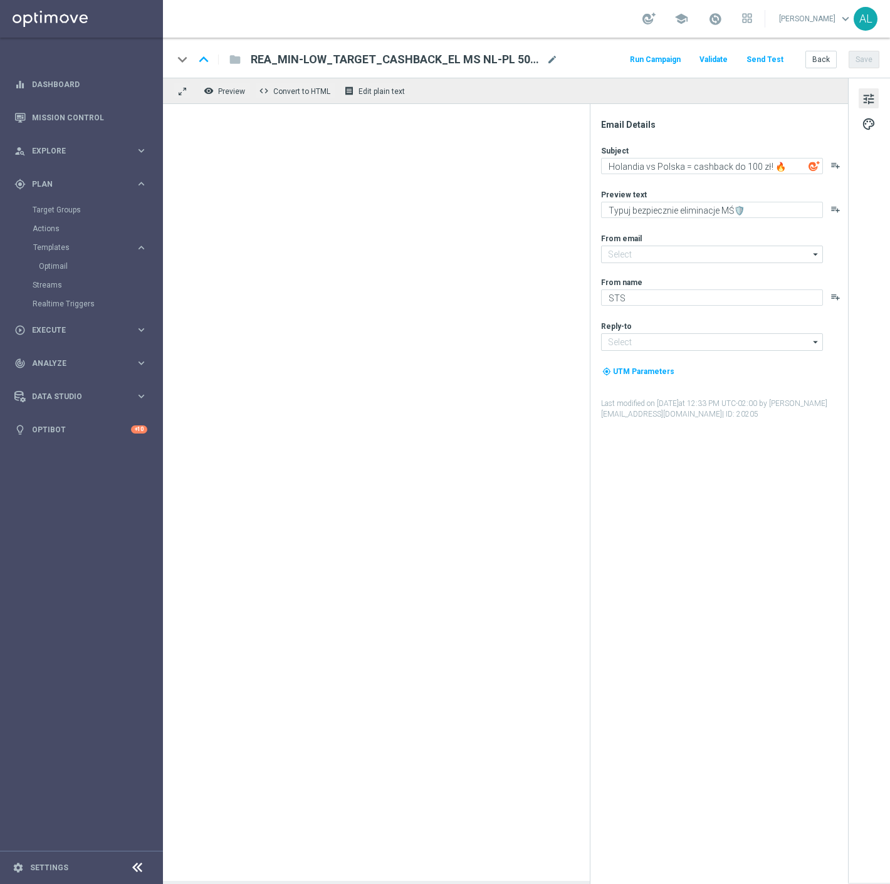
type input "oferta@sts.pl"
type input "kontakt@sts.pl"
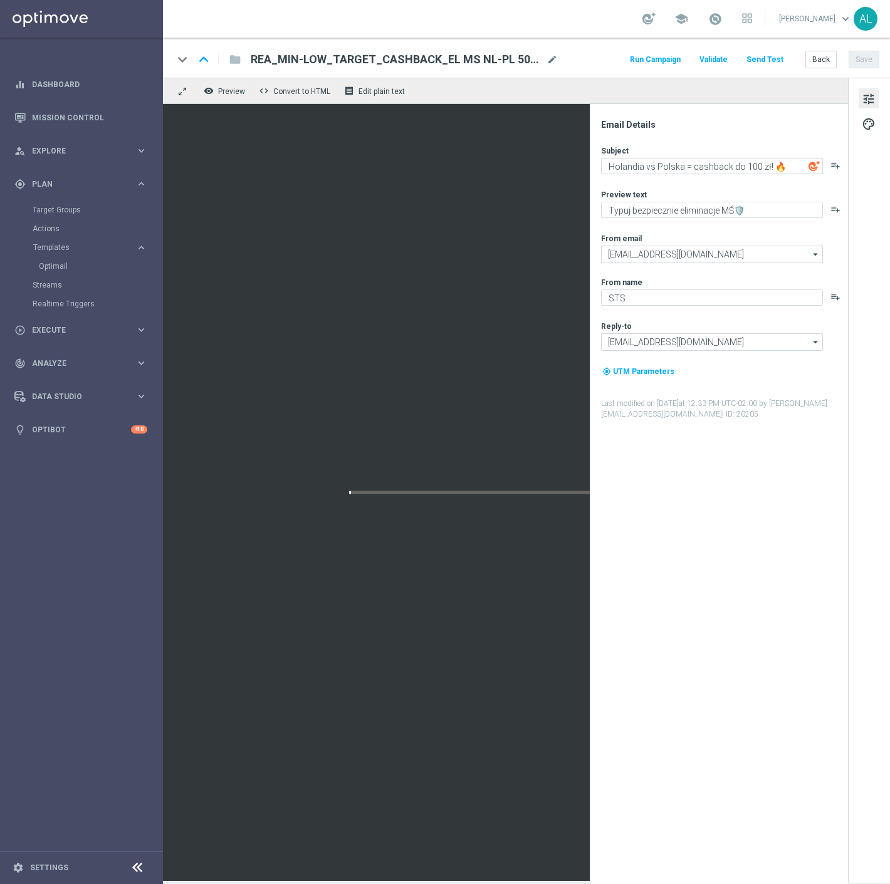
click at [390, 45] on div "keyboard_arrow_down keyboard_arrow_up folder REA_MIN-LOW_TARGET_CASHBACK_EL MS …" at bounding box center [526, 58] width 727 height 40
click at [387, 65] on span "REA_MIN-LOW_TARGET_CASHBACK_EL MS NL-PL 50% do 100 PLN_020925" at bounding box center [396, 59] width 291 height 15
click at [489, 60] on input "REA_MIN-LOW_TARGET_CASHBACK_EL MS NL-PL 50% do 100 PLN_020925" at bounding box center [406, 59] width 311 height 16
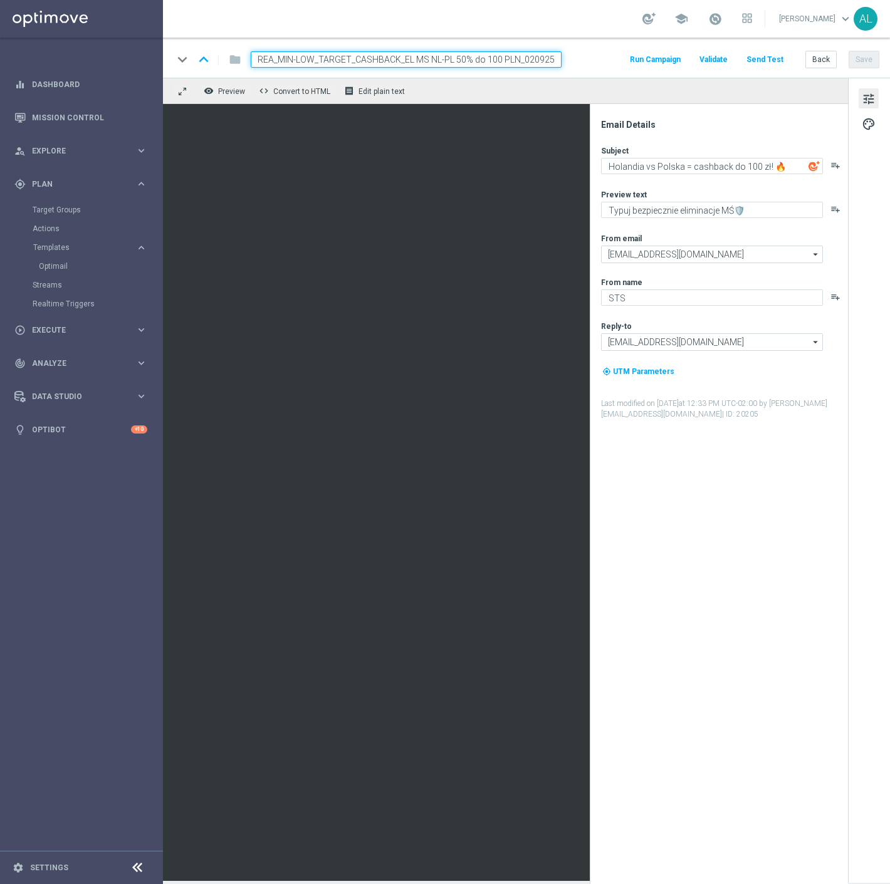
click at [489, 60] on input "REA_MIN-LOW_TARGET_CASHBACK_EL MS NL-PL 50% do 100 PLN_020925" at bounding box center [406, 59] width 311 height 16
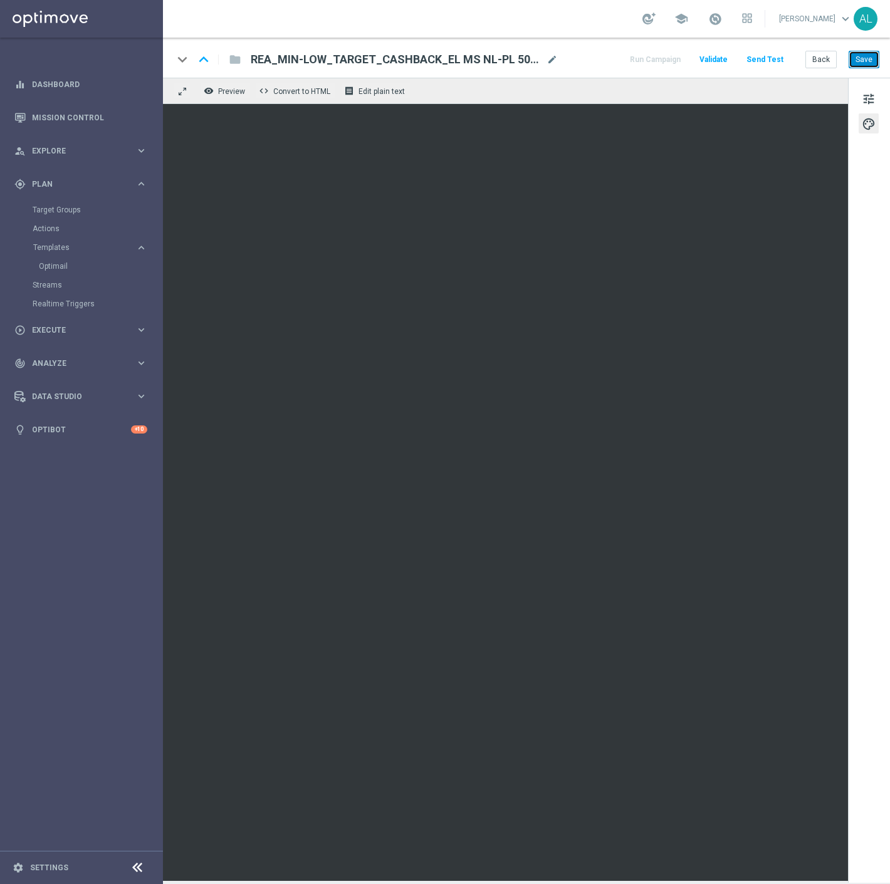
click at [866, 52] on button "Save" at bounding box center [864, 60] width 31 height 18
click at [872, 61] on button "Save" at bounding box center [864, 60] width 31 height 18
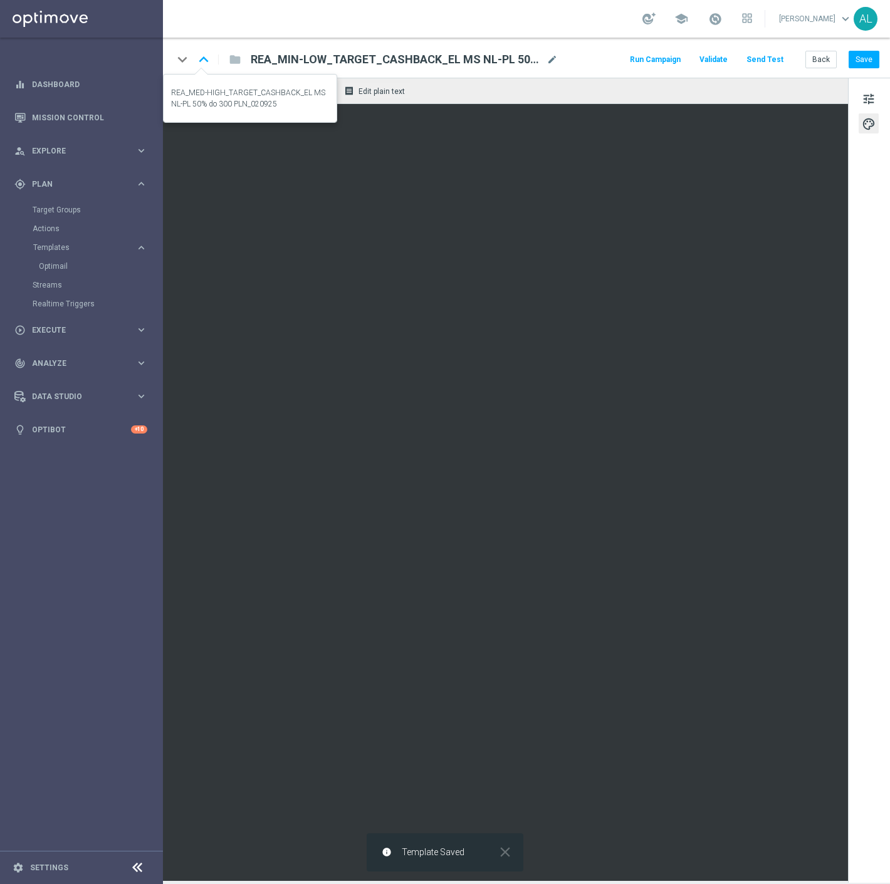
click at [206, 60] on icon "keyboard_arrow_up" at bounding box center [203, 59] width 19 height 19
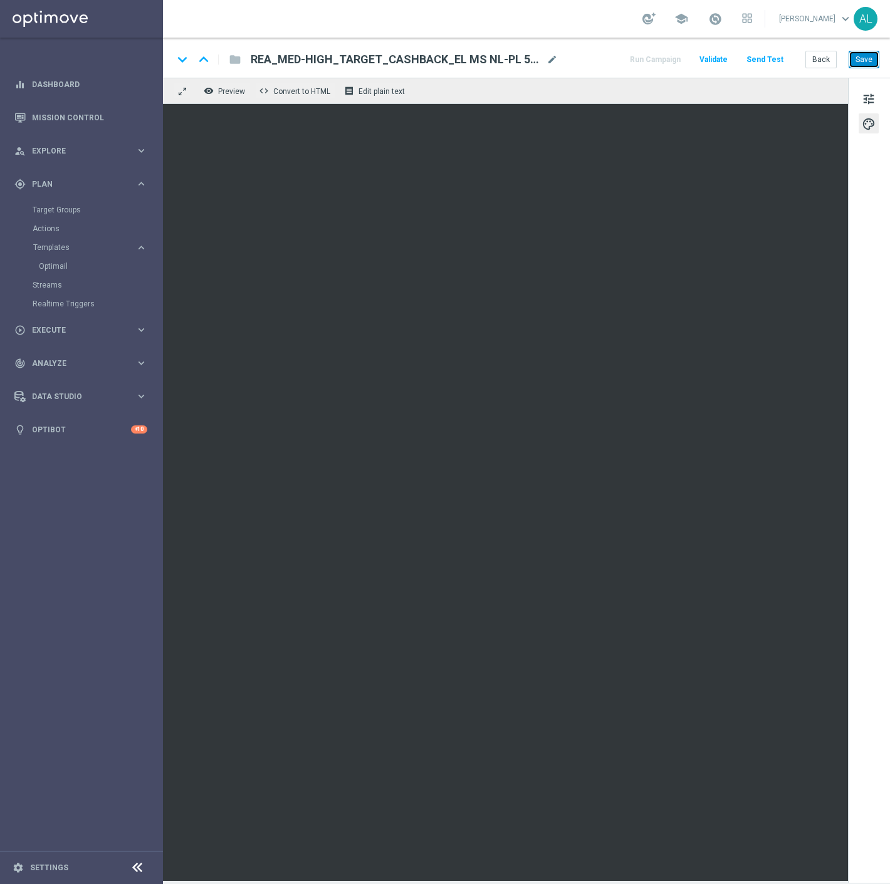
click at [856, 65] on button "Save" at bounding box center [864, 60] width 31 height 18
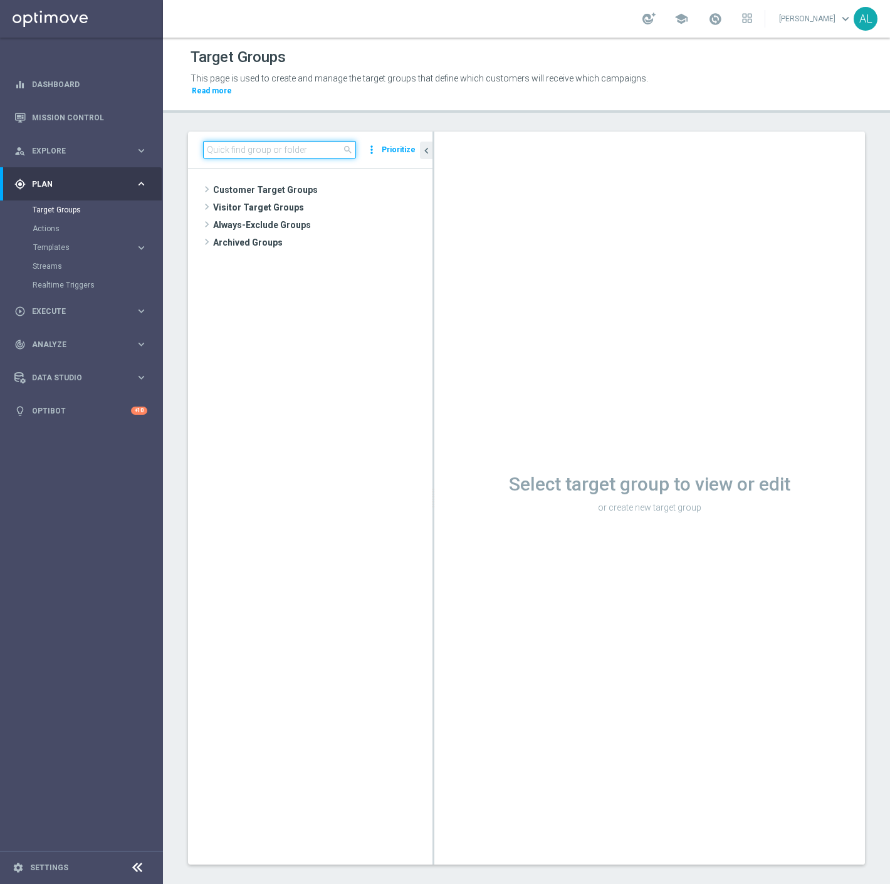
click at [246, 141] on input at bounding box center [279, 150] width 153 height 18
paste input "REA_MIN-LOW_TARGET_CASHBACK_EL MS NL-PL 50% do 100 PLN_020925"
drag, startPoint x: 316, startPoint y: 137, endPoint x: 404, endPoint y: 146, distance: 88.2
click at [404, 145] on div "REA_MIN-LOW_TARGET_CASHBACK_EL MS NL-PL 50% do 100 PLN_020925 close more_vert P…" at bounding box center [310, 150] width 214 height 18
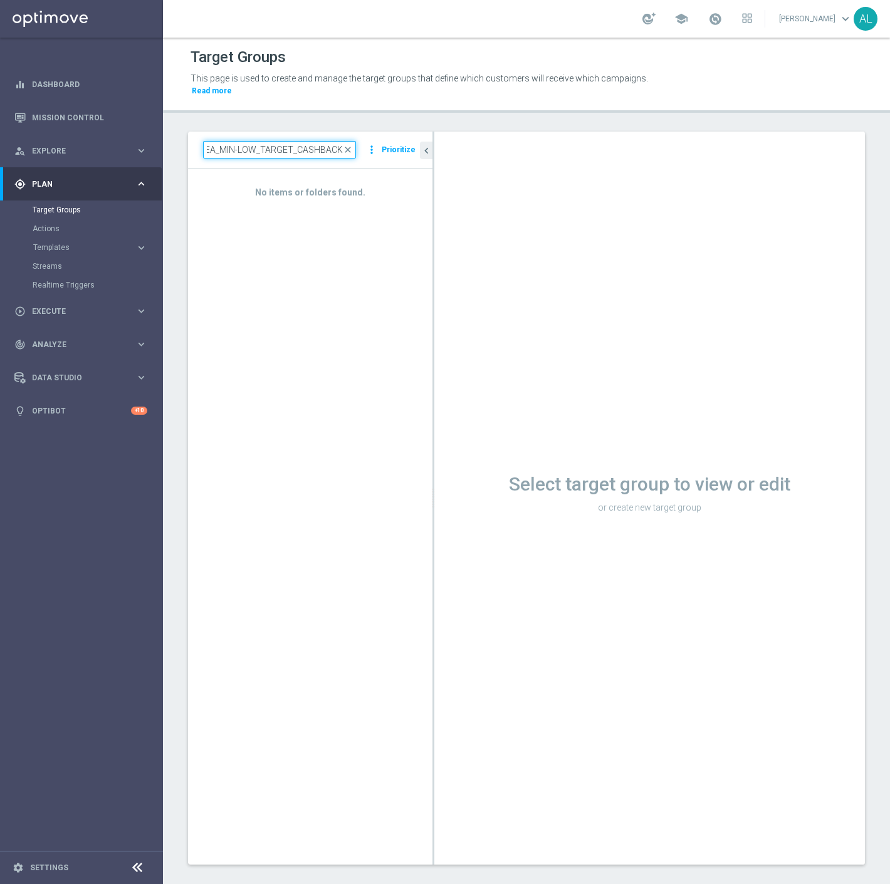
scroll to position [0, 1]
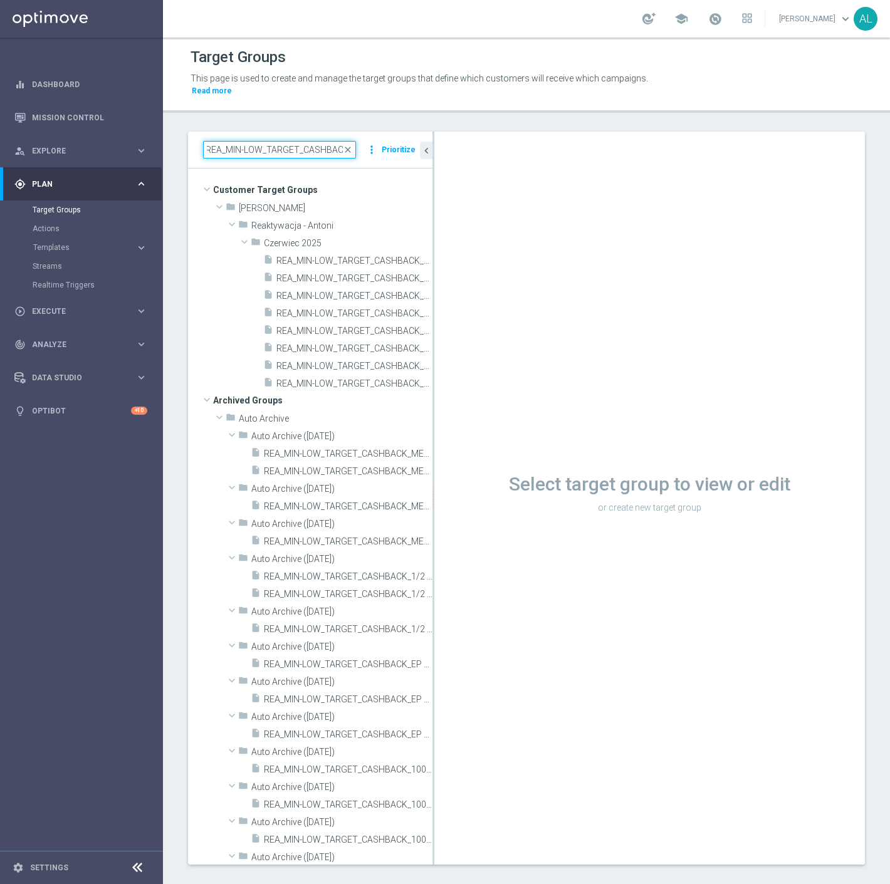
type input "REA_MIN-LOW_TARGET_CASHBACK"
click at [323, 147] on div "REA_MIN-LOW_TARGET_CASHBACK close more_vert Prioritize" at bounding box center [310, 150] width 244 height 37
click at [321, 141] on input "REA_MIN-LOW_TARGET_CASHBACK" at bounding box center [279, 150] width 153 height 18
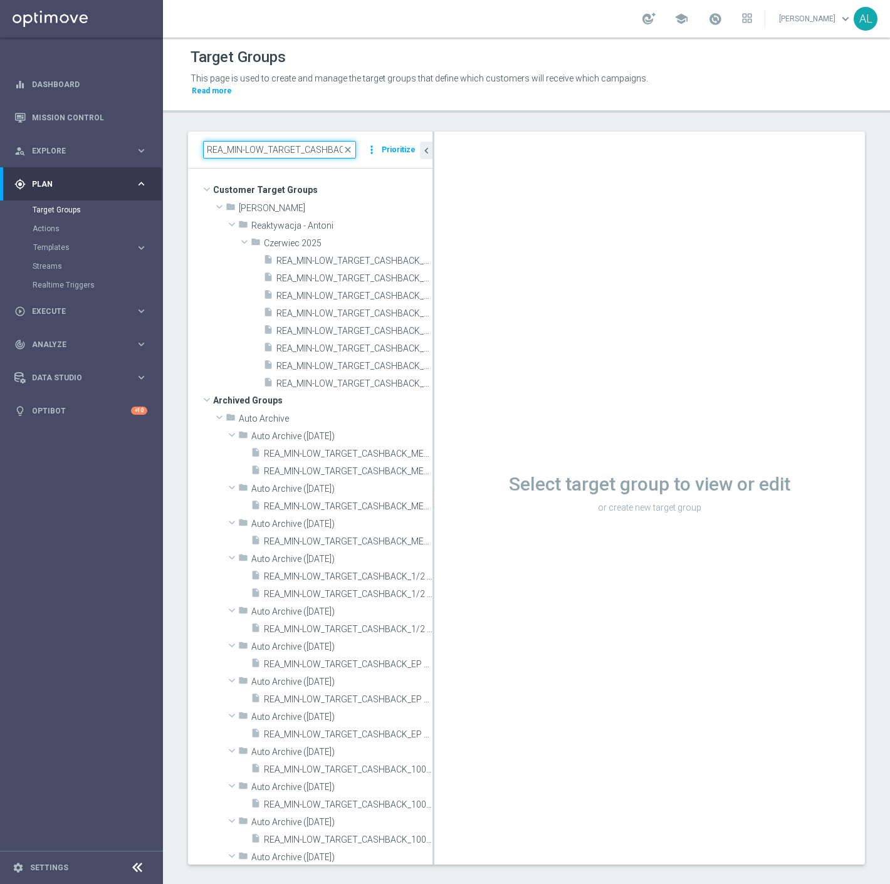
click at [321, 141] on input "REA_MIN-LOW_TARGET_CASHBACK" at bounding box center [279, 150] width 153 height 18
click at [301, 141] on input "REA_MIN-LOW_TARGET_CASHBACK" at bounding box center [279, 150] width 153 height 18
click at [342, 308] on span "REA_MIN-LOW_TARGET_CASHBACK_50% do 100_240625" at bounding box center [340, 313] width 128 height 11
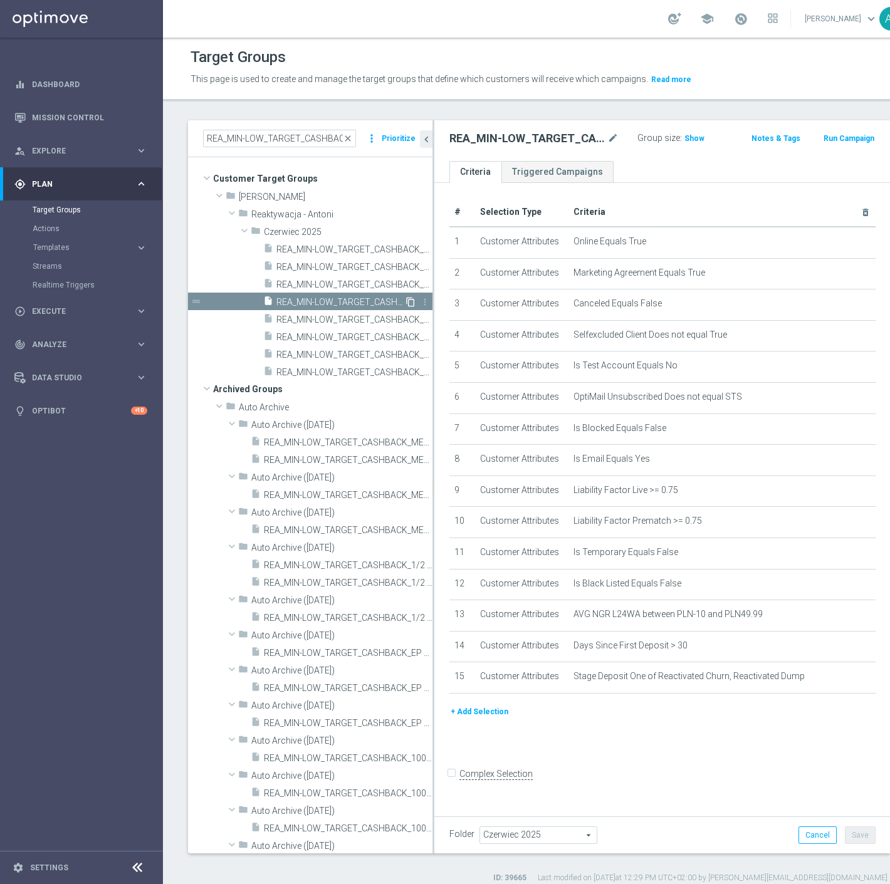
click at [405, 302] on icon "content_copy" at bounding box center [410, 302] width 10 height 10
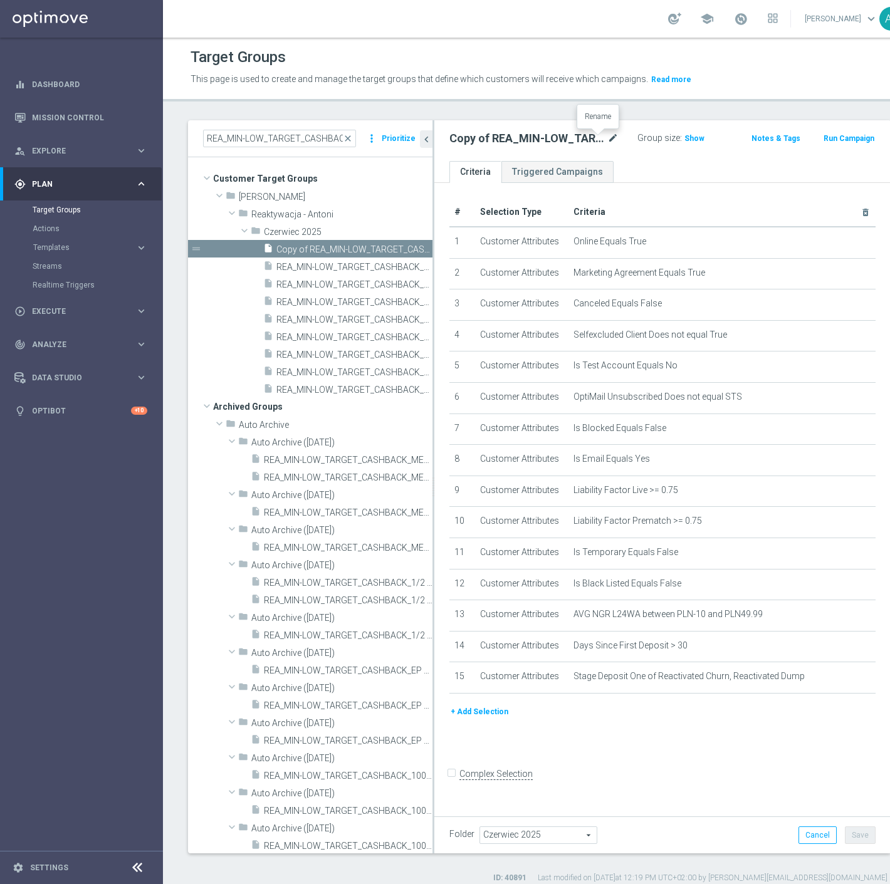
click at [607, 138] on icon "mode_edit" at bounding box center [612, 138] width 11 height 15
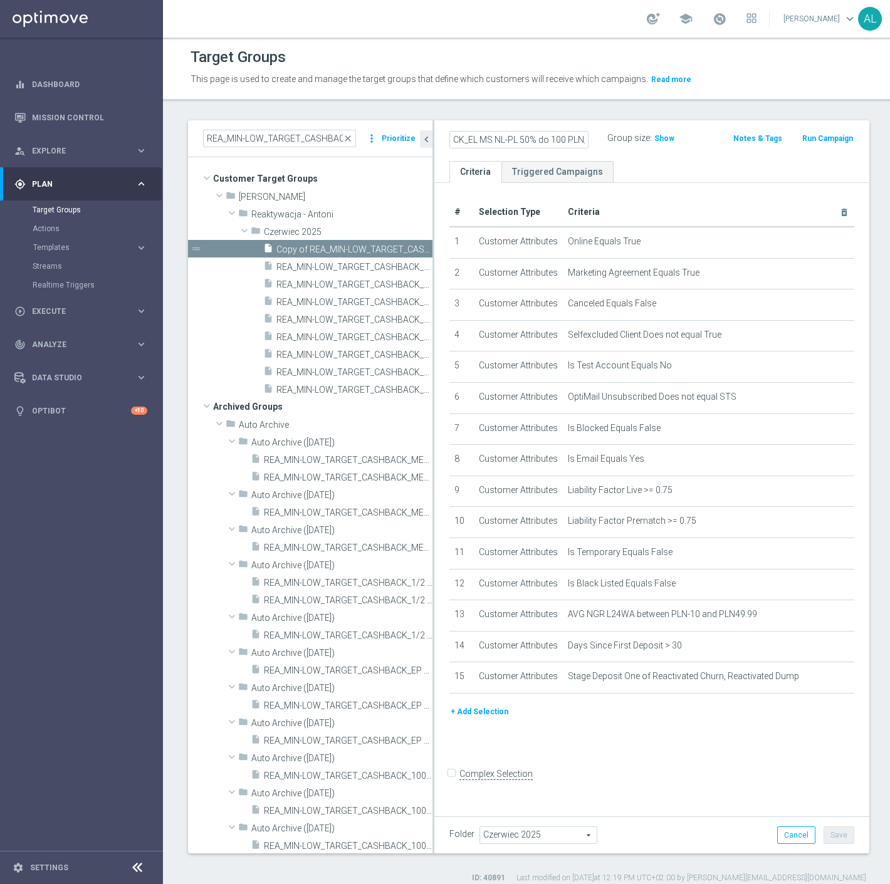
scroll to position [0, 171]
type input "REA_MIN-LOW_TARGET_CASHBACK_EL MS NL-PL 50% do 100 PLN_020925"
click at [617, 157] on div "REA_MIN-LOW_TARGET_CASHBACK_EL MS NL-PL 50% do 100 PLN_020925 Group size : Show…" at bounding box center [651, 140] width 435 height 41
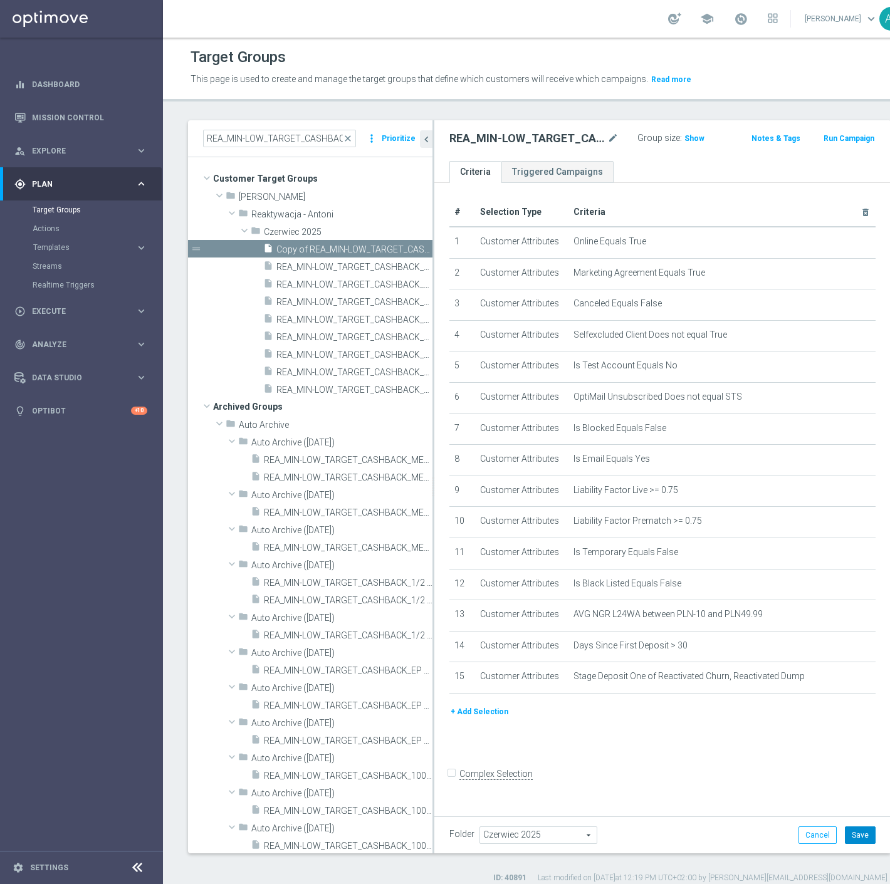
click at [845, 833] on button "Save" at bounding box center [860, 836] width 31 height 18
click at [506, 840] on span "Czerwiec 2025" at bounding box center [538, 835] width 117 height 16
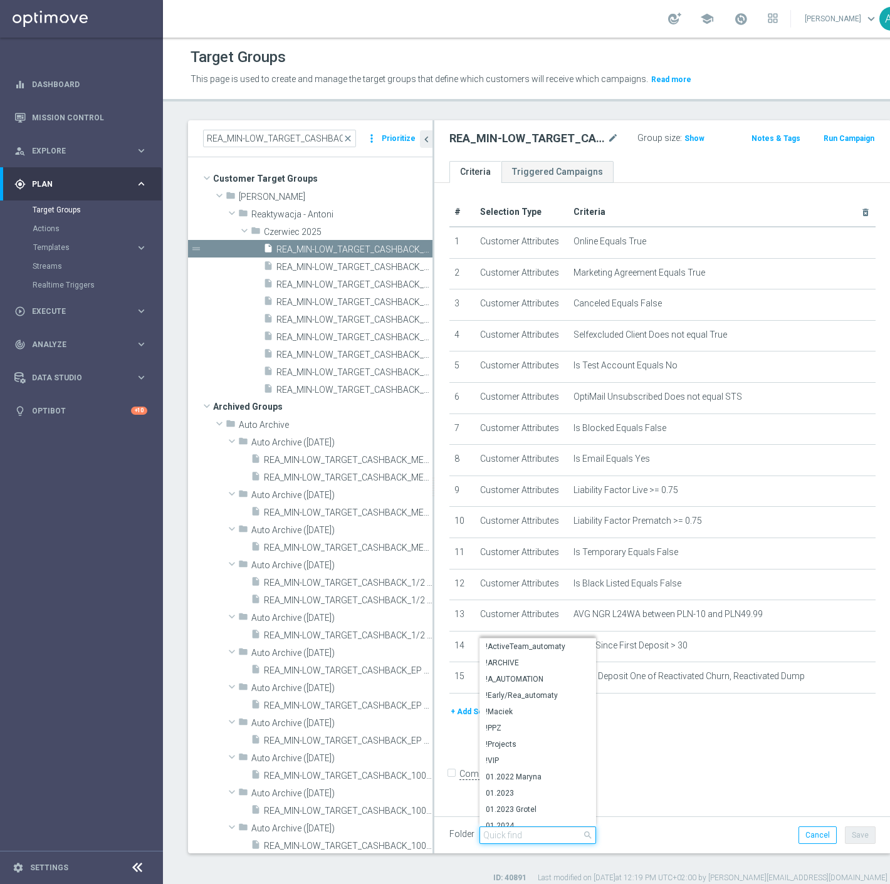
click at [510, 835] on input "search" at bounding box center [537, 836] width 117 height 18
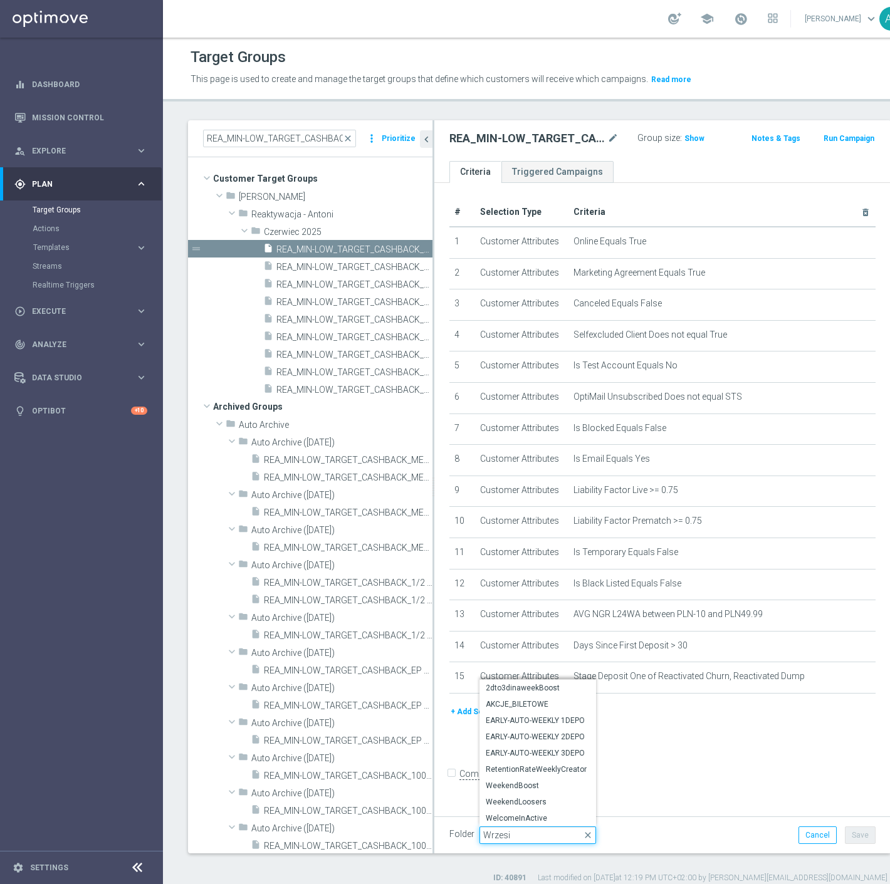
type input "Wrzesie"
click at [536, 771] on span "Wrzesień 2025" at bounding box center [538, 770] width 104 height 10
type input "Wrzesień 2025"
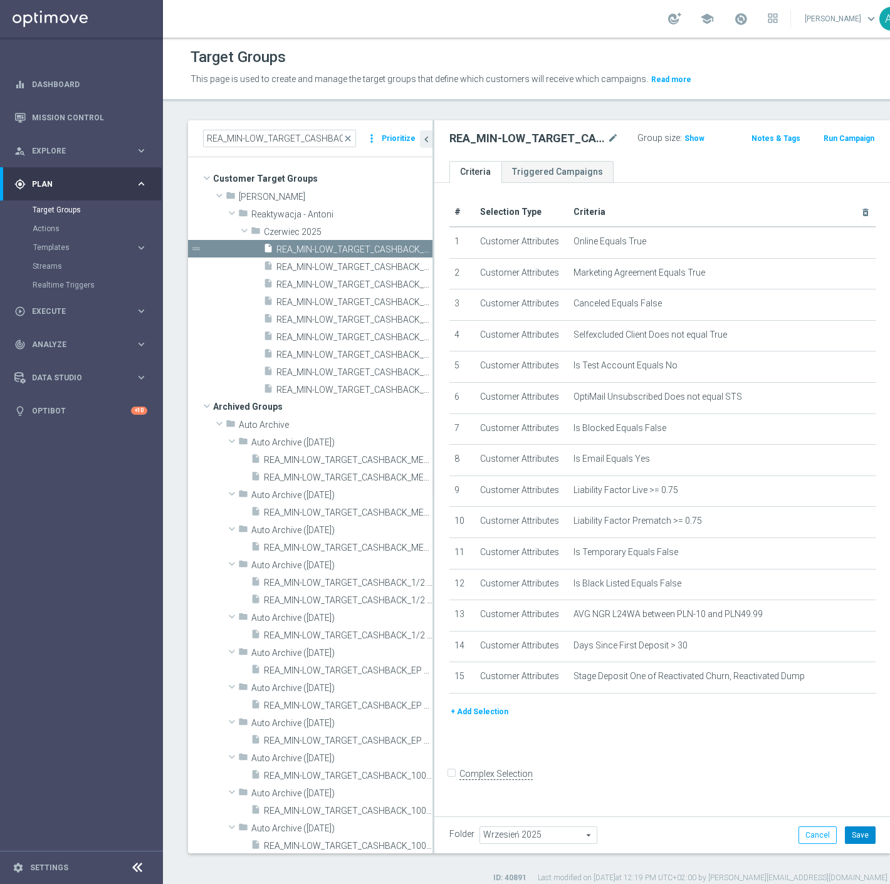
click at [845, 838] on button "Save" at bounding box center [860, 836] width 31 height 18
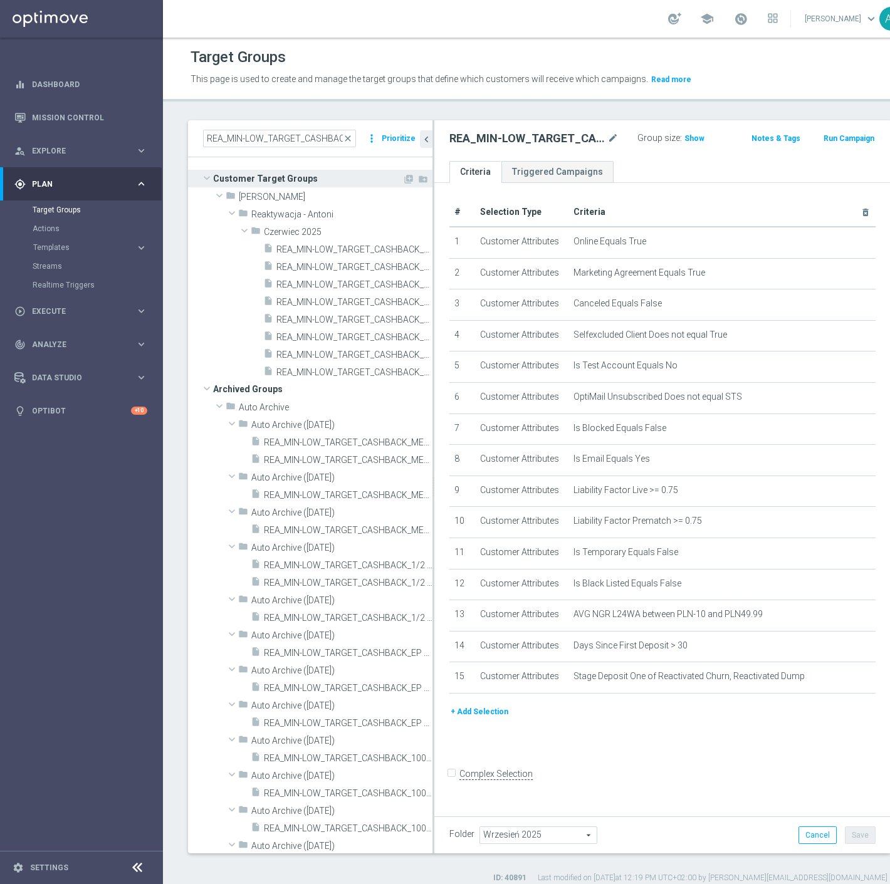
scroll to position [70, 0]
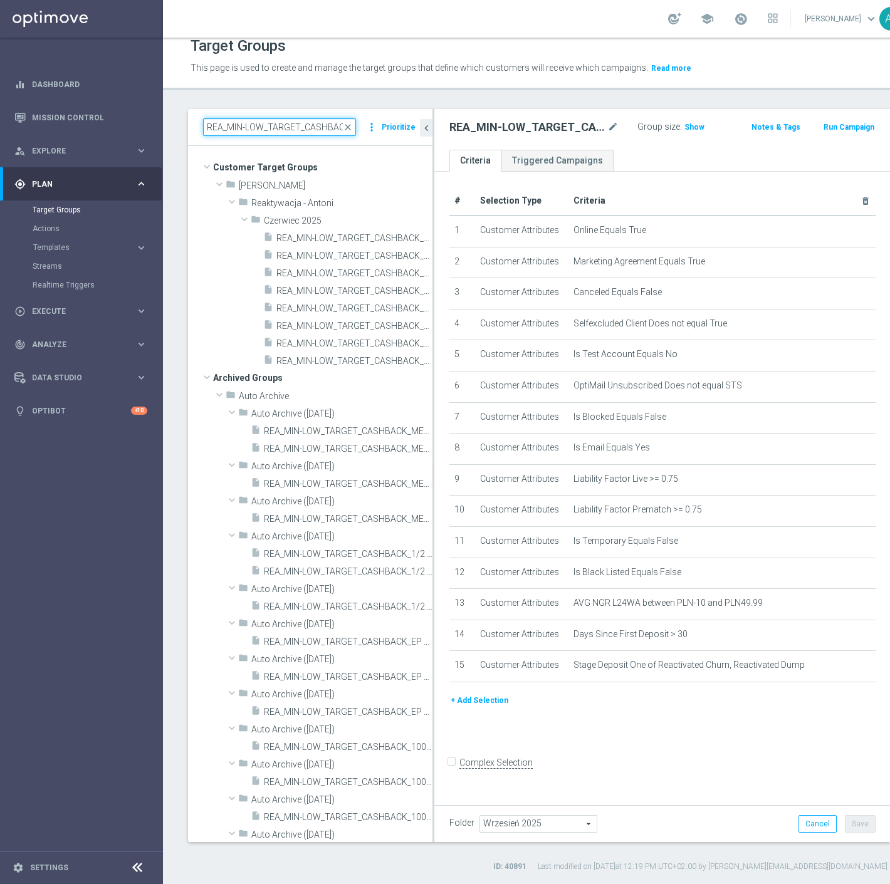
drag, startPoint x: 261, startPoint y: 127, endPoint x: 232, endPoint y: 128, distance: 29.5
click at [228, 129] on input "REA_MIN-LOW_TARGET_CASHBACK" at bounding box center [279, 127] width 153 height 18
type input "REA_MED-HIGH_TARGET_CASHBACK"
click at [348, 295] on span "REA_MED-HIGH_TARGET_CASHBACK_50% do 300_240625" at bounding box center [340, 291] width 128 height 11
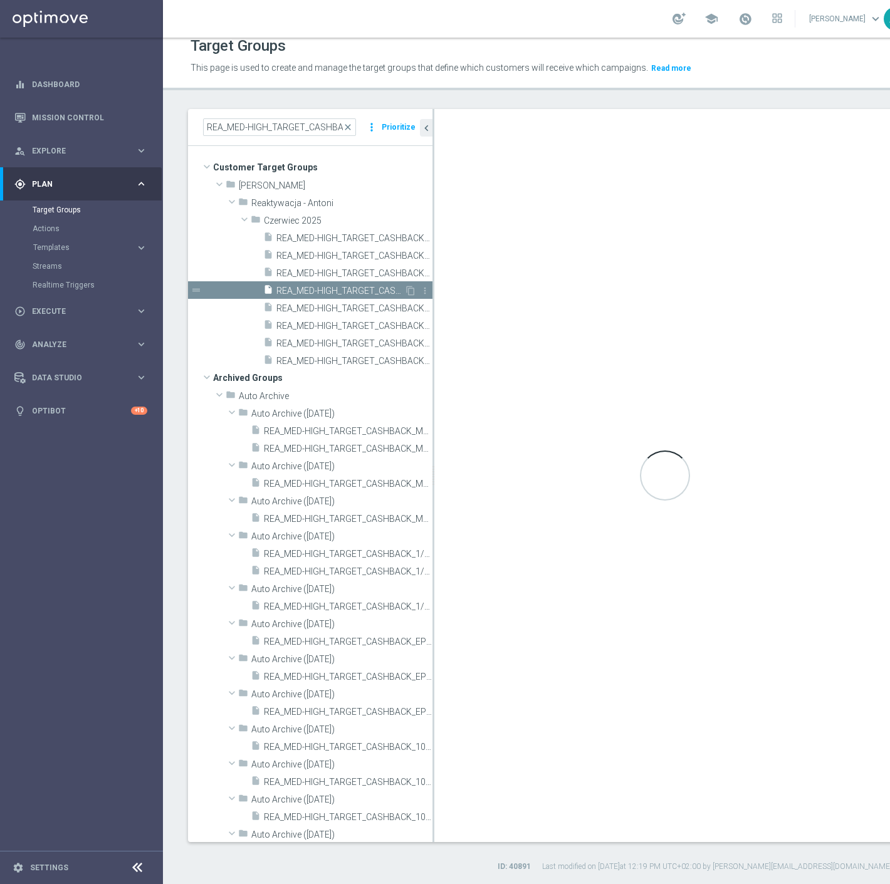
type input "Czerwiec 2025"
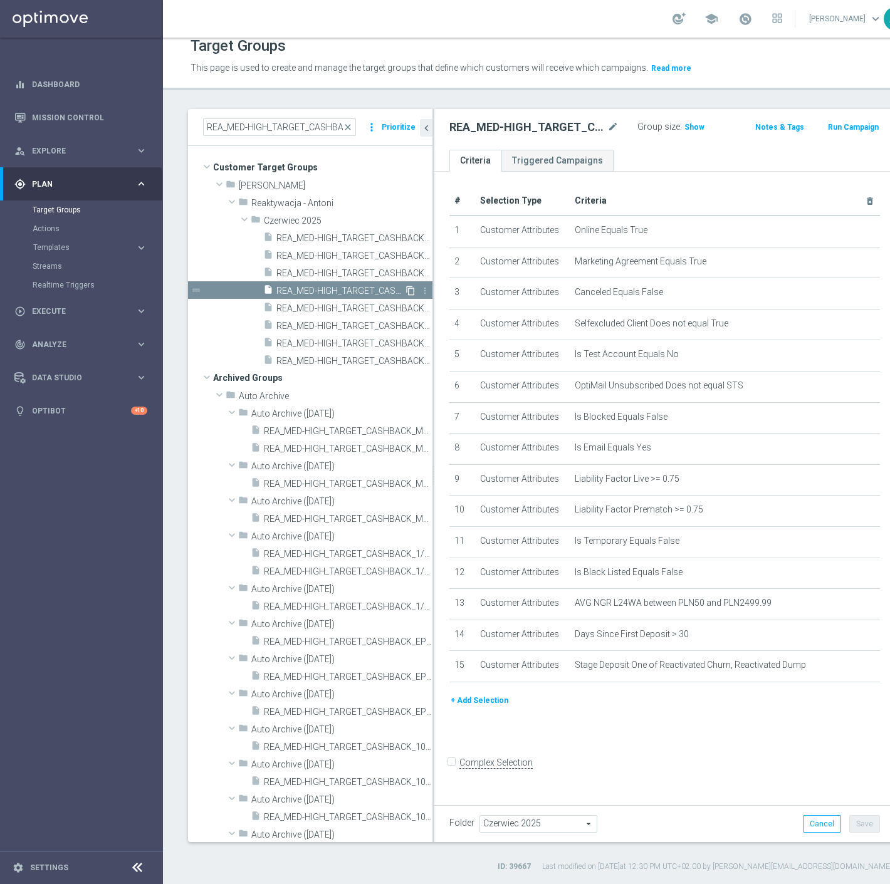
click at [405, 289] on icon "content_copy" at bounding box center [410, 291] width 10 height 10
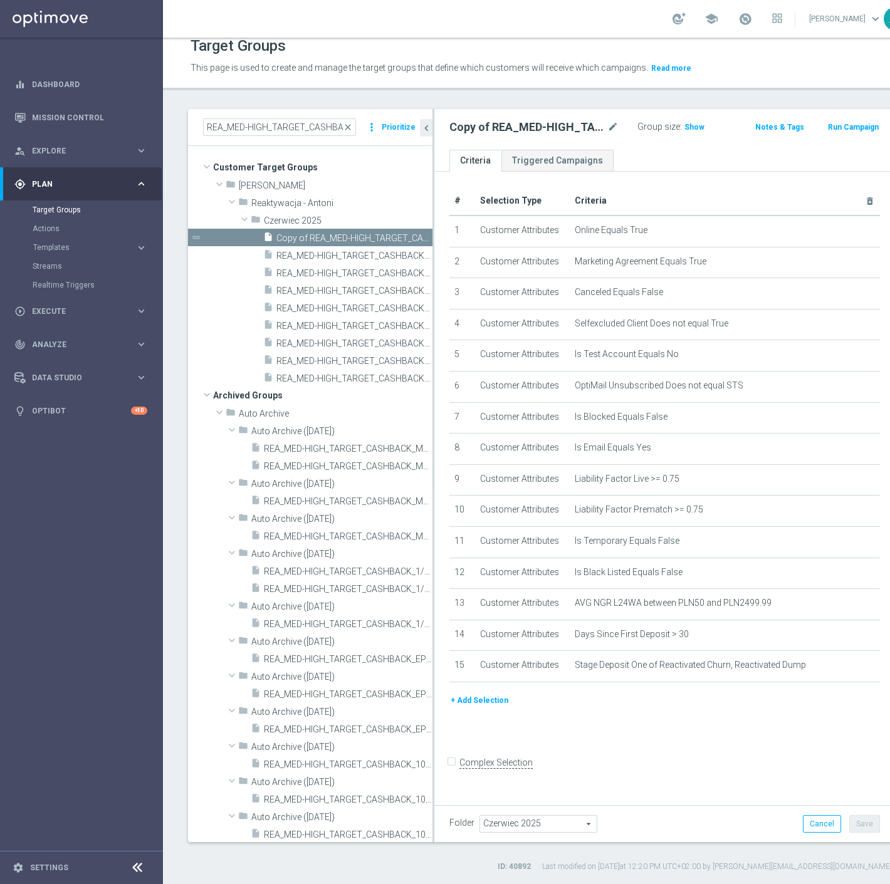
click at [590, 128] on div "Copy of REA_MED-HIGH_TARGET_CASHBACK_50% do 300_240625 mode_edit" at bounding box center [533, 127] width 169 height 15
click at [607, 128] on icon "mode_edit" at bounding box center [612, 127] width 11 height 15
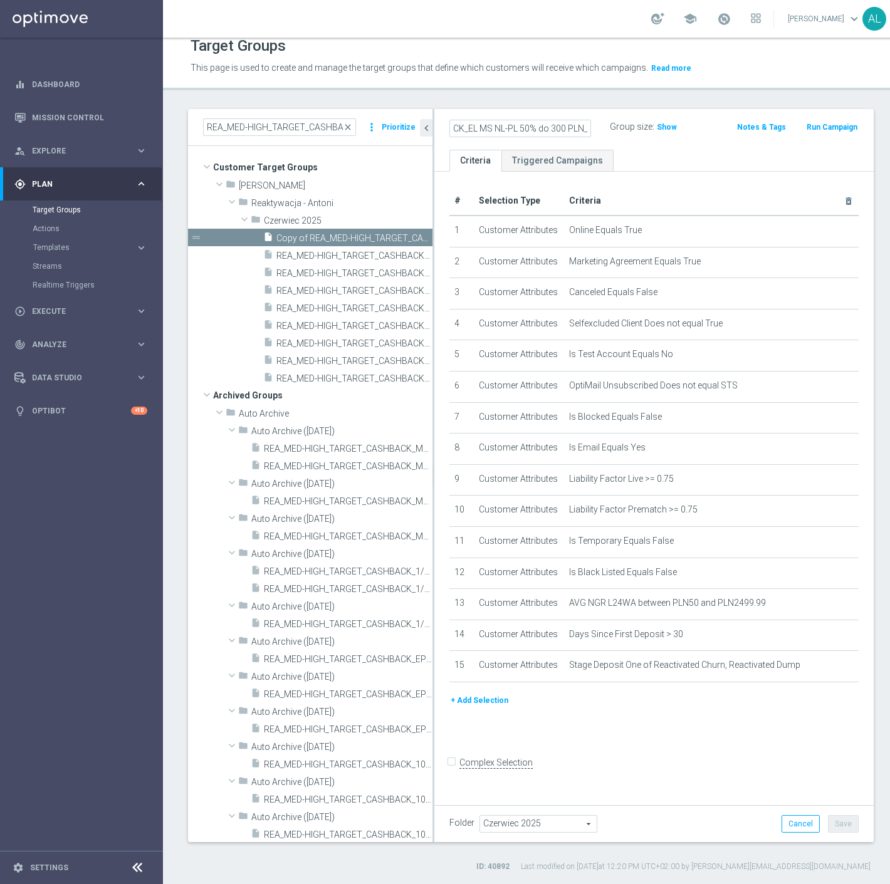
scroll to position [0, 176]
type input "REA_MED-HIGH_TARGET_CASHBACK_EL MS NL-PL 50% do 300 PLN_020925"
click at [611, 141] on div "REA_MED-HIGH_TARGET_CASHBACK_EL MS NL-PL 50% do 300 PLN_020925 Group size : Sho…" at bounding box center [653, 129] width 439 height 41
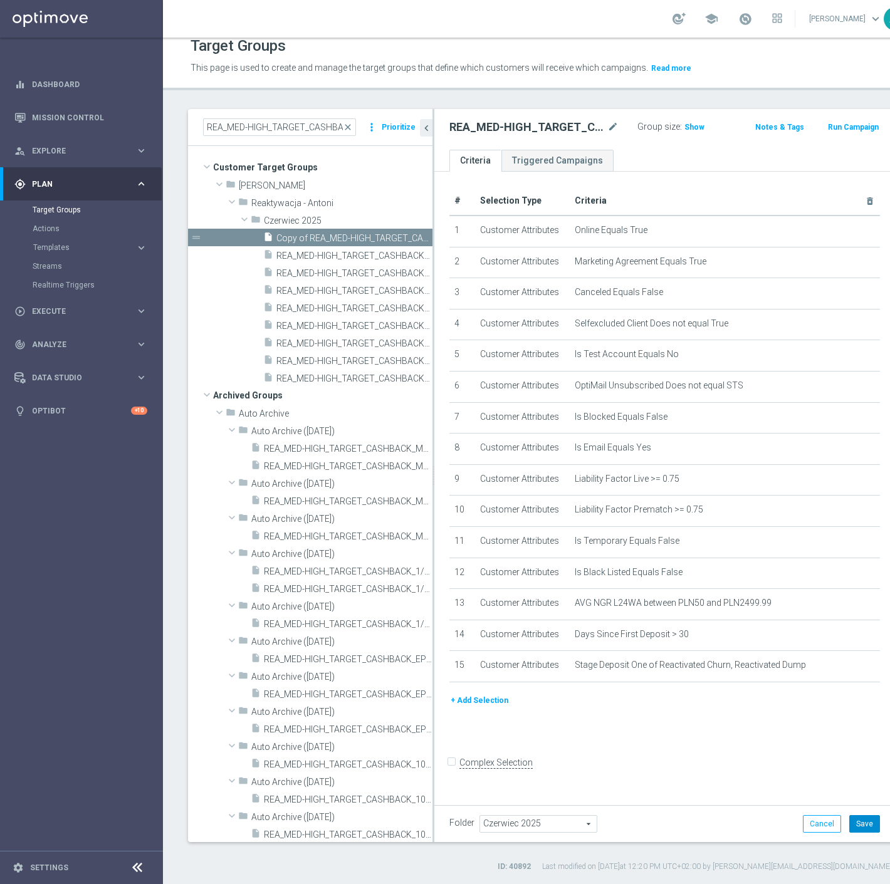
click at [849, 825] on button "Save" at bounding box center [864, 824] width 31 height 18
click at [530, 821] on span "Czerwiec 2025" at bounding box center [538, 824] width 117 height 16
click at [535, 820] on input "search" at bounding box center [537, 824] width 117 height 18
click at [535, 821] on input "search" at bounding box center [537, 824] width 117 height 18
click at [508, 818] on input "search" at bounding box center [537, 824] width 117 height 18
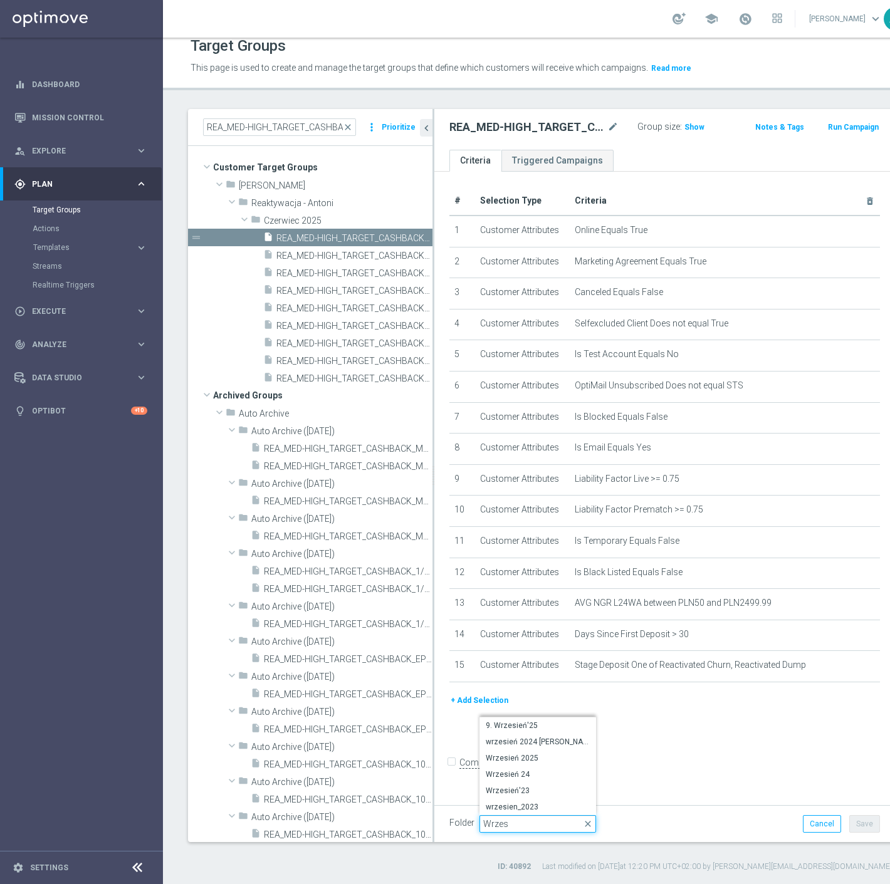
type input "Wrzes"
click at [556, 754] on span "Wrzesień 2025" at bounding box center [538, 758] width 104 height 10
type input "Wrzesień 2025"
click at [849, 822] on button "Save" at bounding box center [864, 824] width 31 height 18
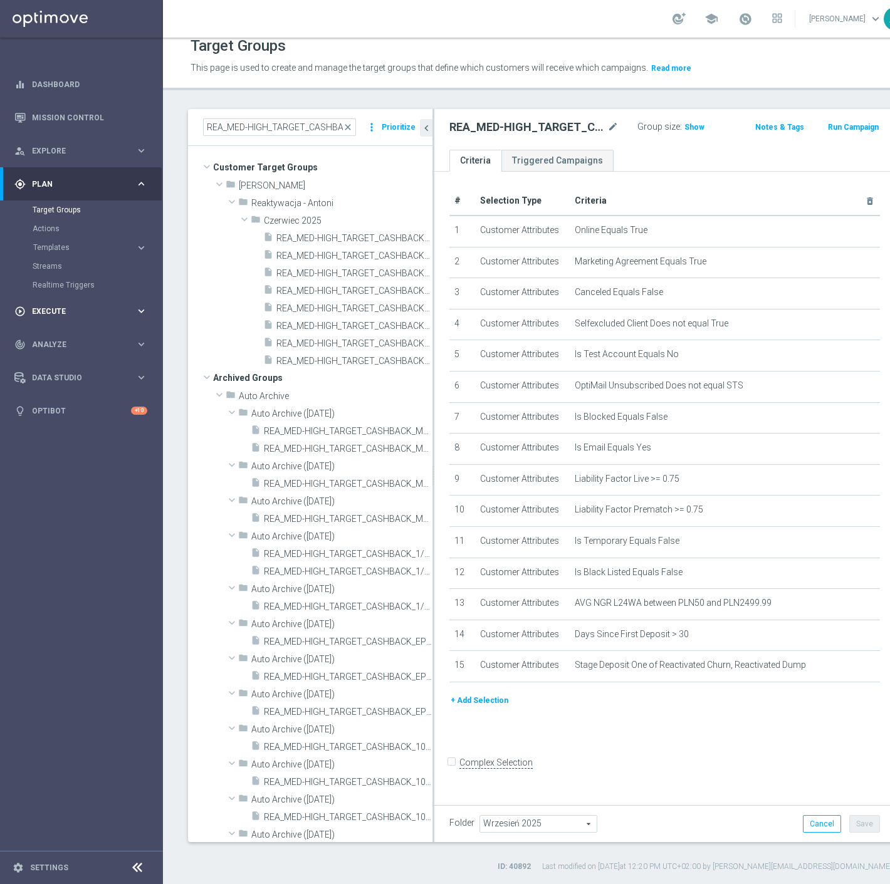
click at [82, 306] on div "play_circle_outline Execute" at bounding box center [74, 311] width 121 height 11
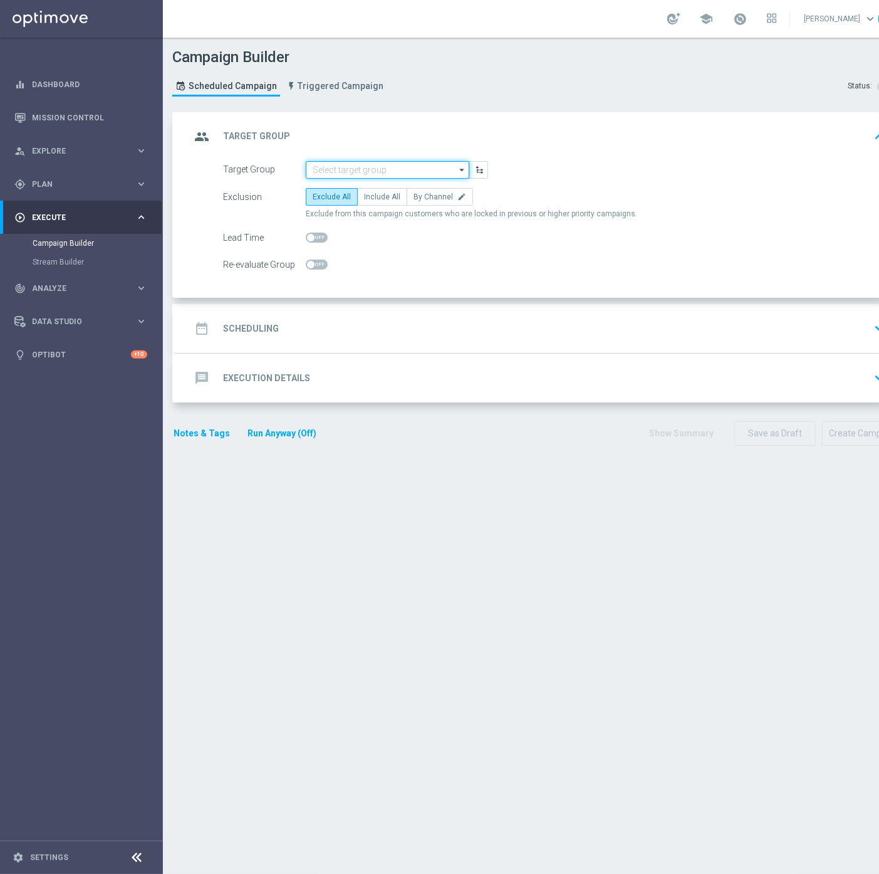
click at [396, 170] on input at bounding box center [388, 170] width 164 height 18
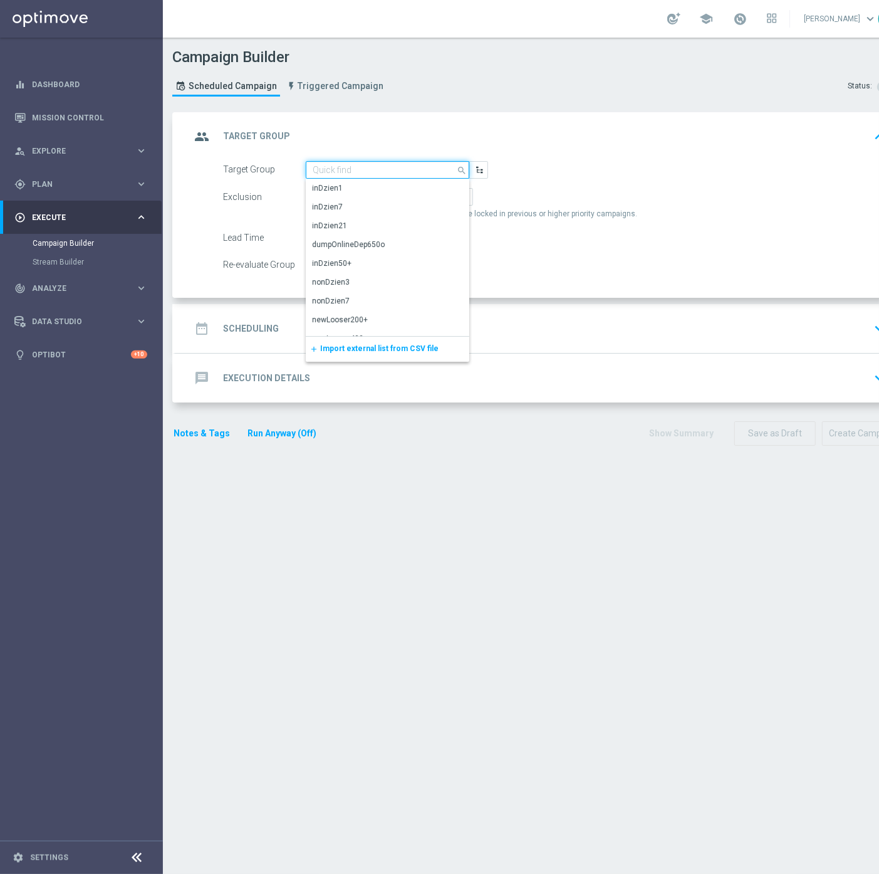
paste input "REA_MIN-LOW_TARGET_CASHBACK_EL MS NL-PL 50% do 100 PLN_020925"
click at [368, 202] on div "REA_MIN-LOW_TARGET_CASHBACK_EL MS NL-PL 50% do 100 PLN_020925" at bounding box center [388, 194] width 150 height 23
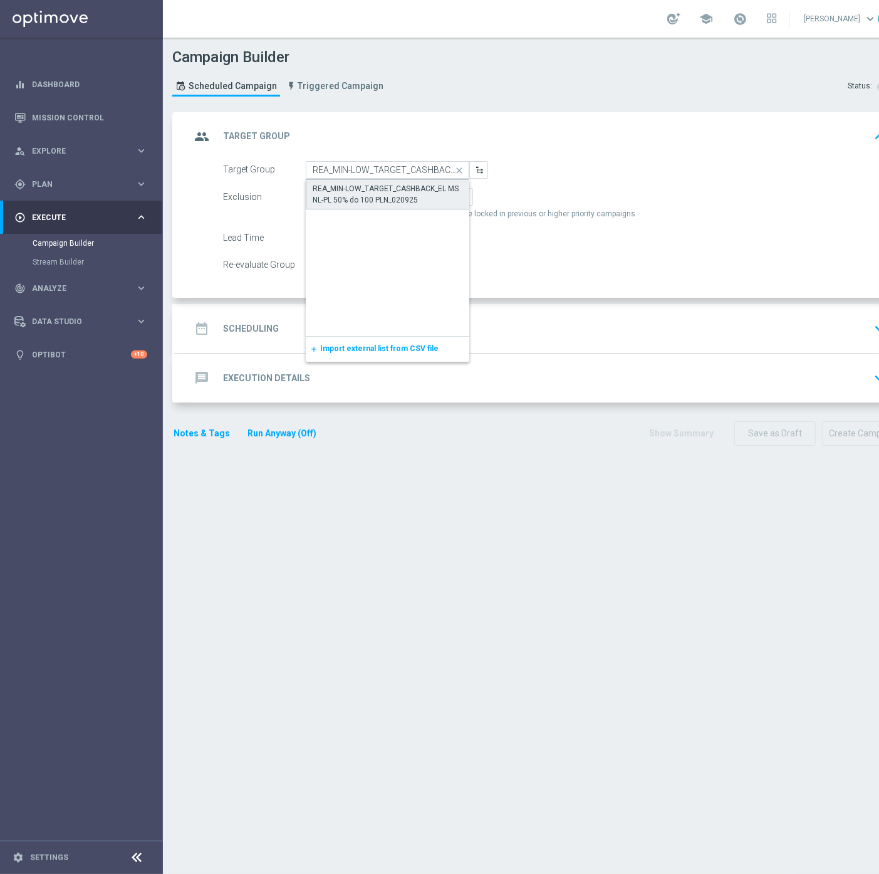
type input "REA_MIN-LOW_TARGET_CASHBACK_EL MS NL-PL 50% do 100 PLN_020925"
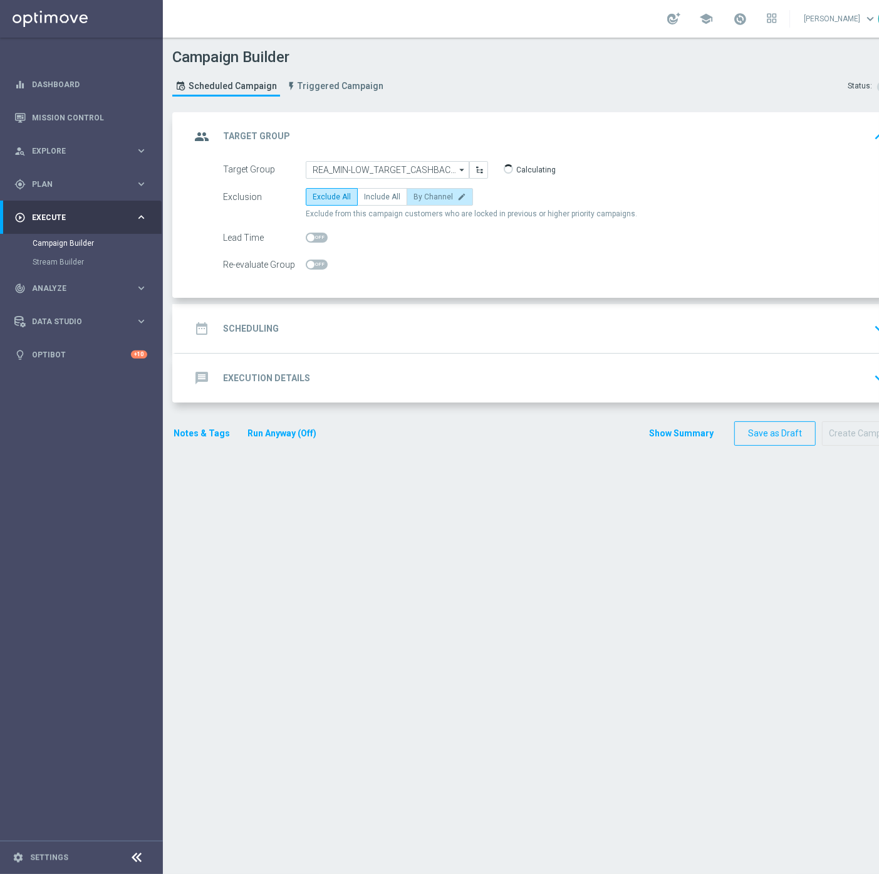
click at [432, 188] on label "By Channel edit" at bounding box center [440, 197] width 66 height 18
click at [422, 195] on input "By Channel edit" at bounding box center [418, 199] width 8 height 8
radio input "true"
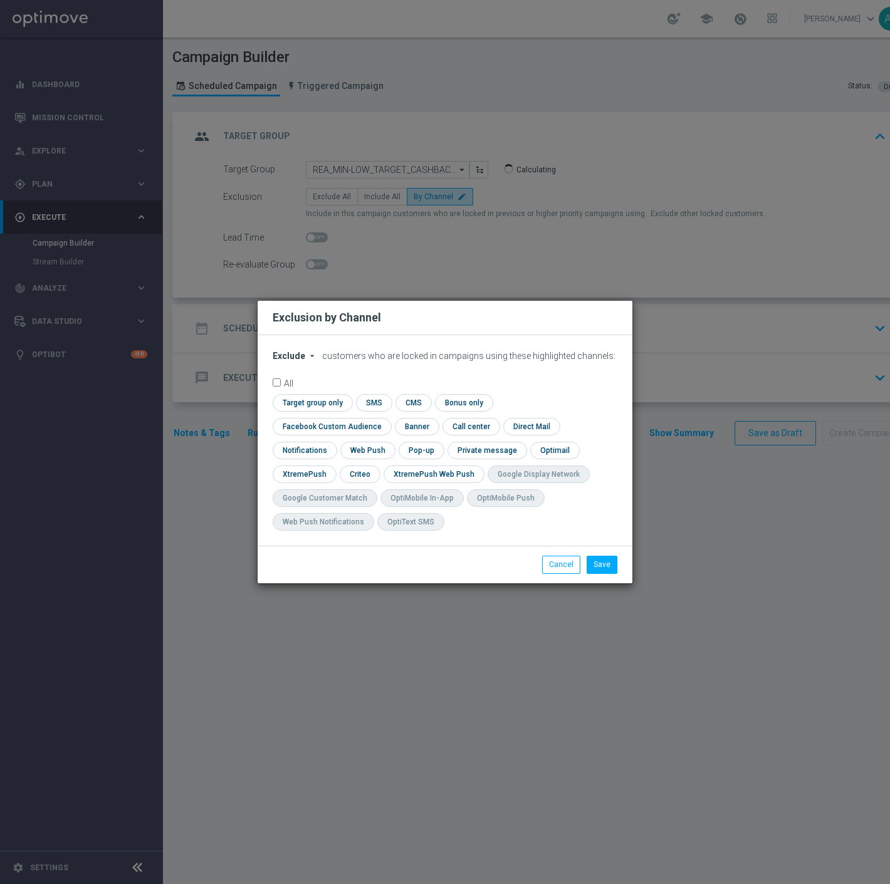
click at [293, 360] on div "Exclude arrow_drop_down × Exclude customers who are locked in campaigns using t…" at bounding box center [445, 440] width 375 height 211
click at [297, 361] on span "Exclude" at bounding box center [289, 356] width 33 height 10
click at [0, 0] on span "Include" at bounding box center [0, 0] width 0 height 0
click at [386, 418] on input "checkbox" at bounding box center [329, 426] width 113 height 17
checkbox input "true"
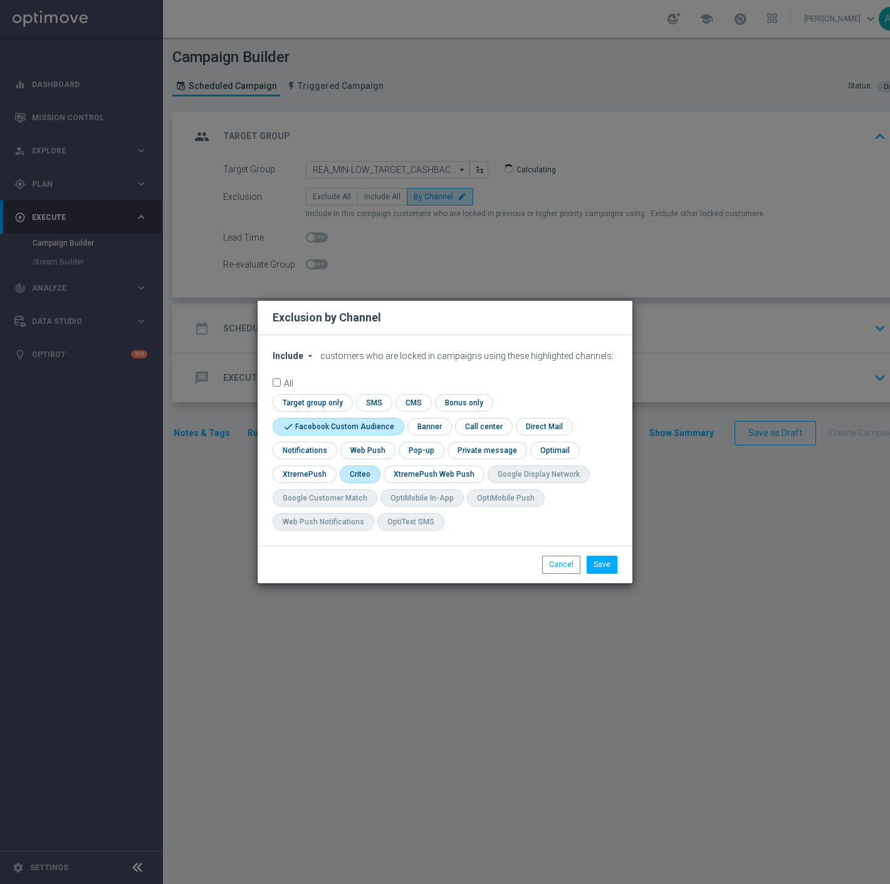
click at [364, 474] on input "checkbox" at bounding box center [359, 474] width 39 height 17
checkbox input "true"
click at [603, 566] on button "Save" at bounding box center [602, 565] width 31 height 18
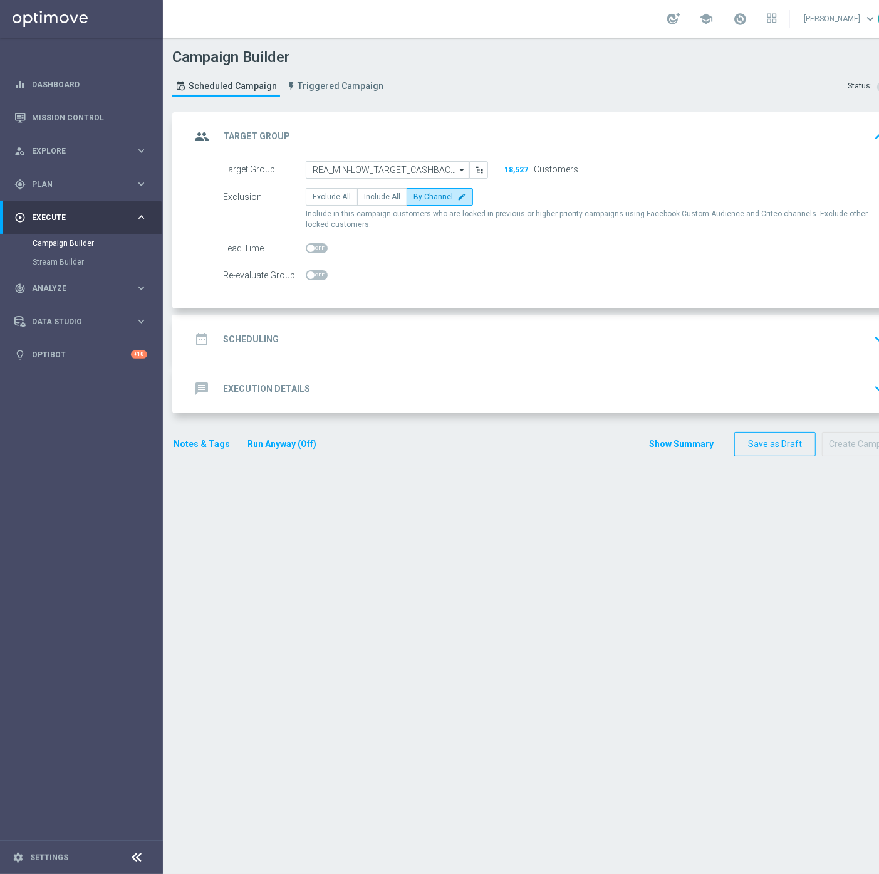
click at [362, 328] on div "date_range Scheduling keyboard_arrow_down" at bounding box center [541, 339] width 700 height 24
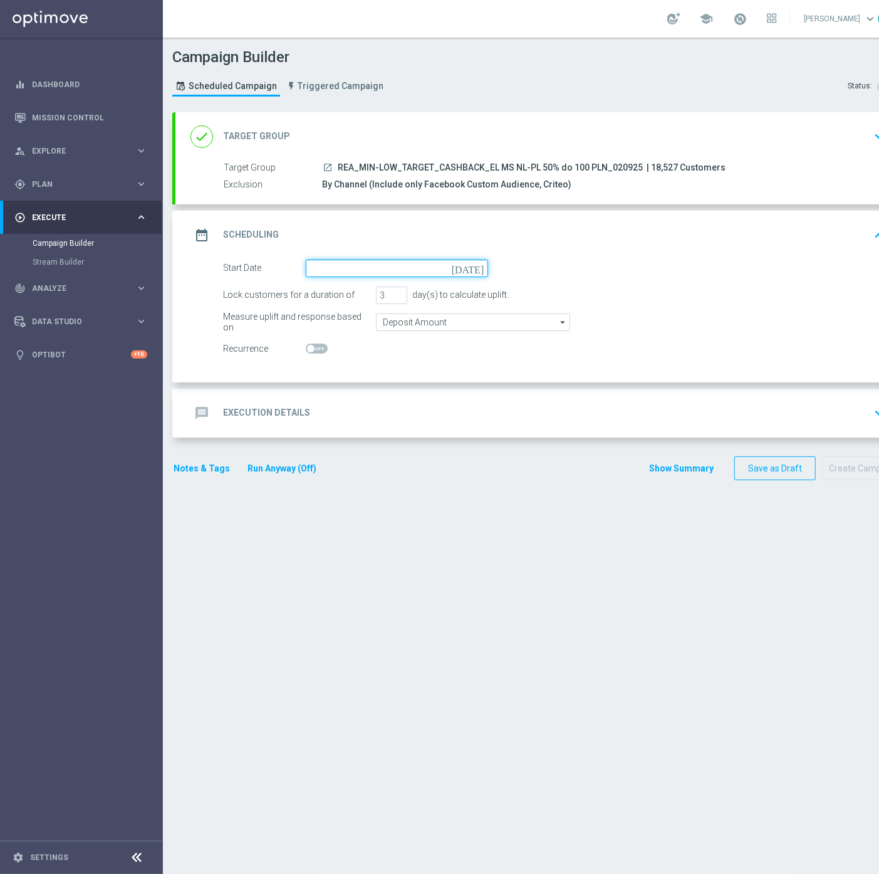
click at [386, 264] on input at bounding box center [397, 268] width 182 height 18
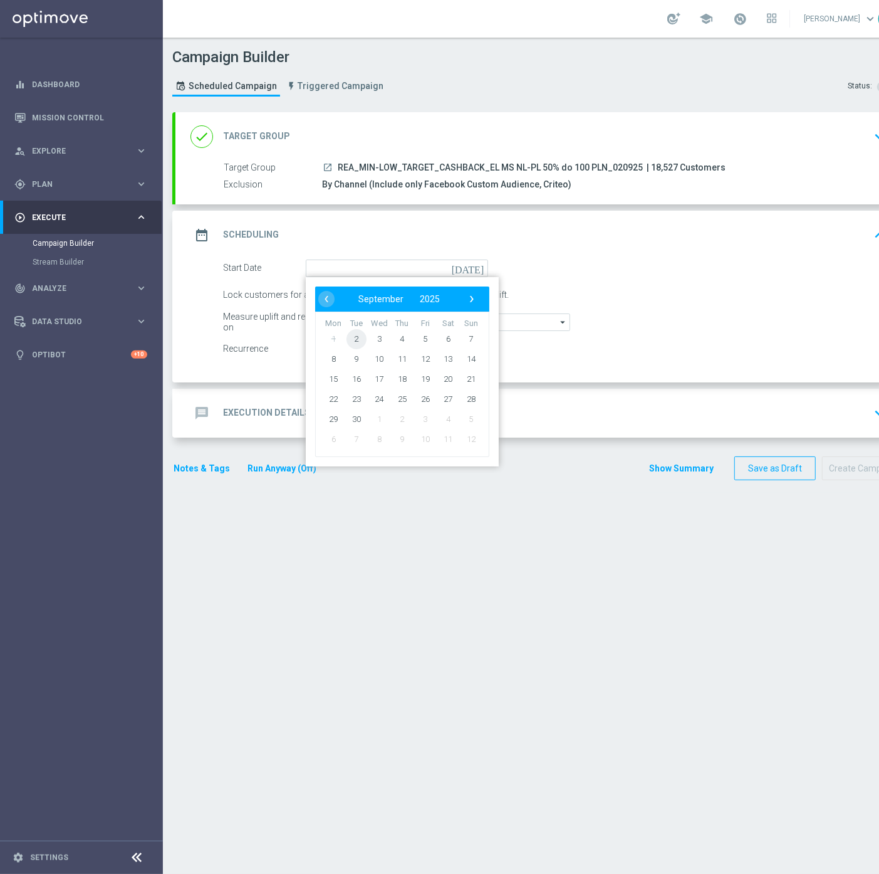
click at [356, 342] on span "2" at bounding box center [357, 338] width 20 height 20
type input "[DATE]"
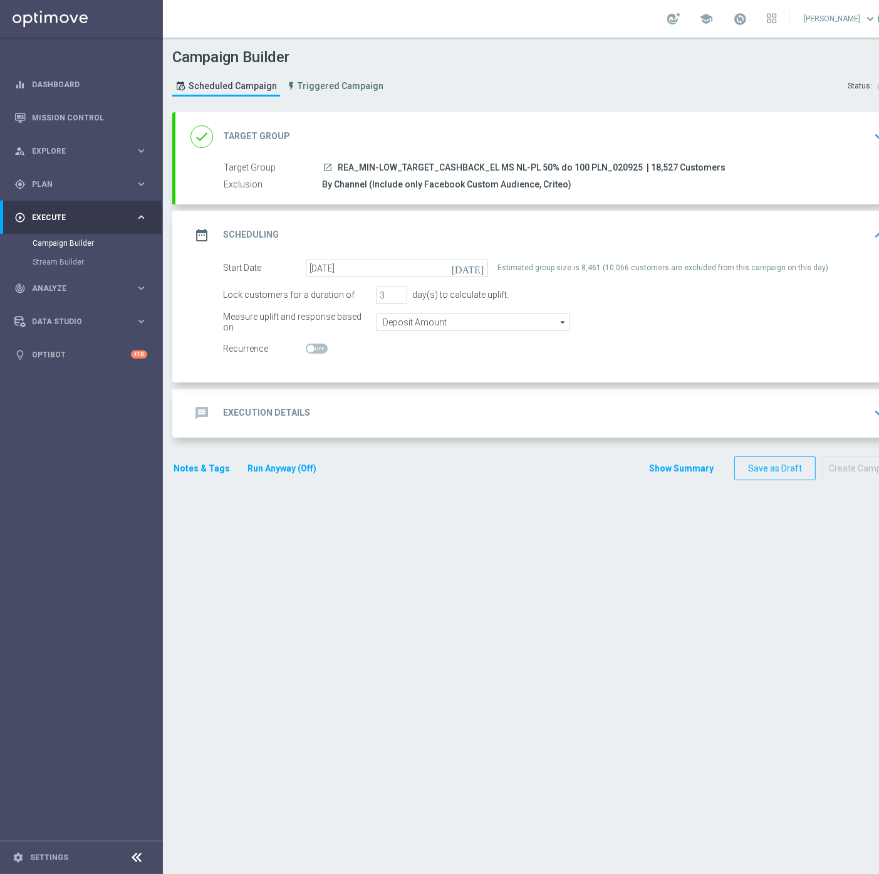
click at [490, 165] on span "REA_MIN-LOW_TARGET_CASHBACK_EL MS NL-PL 50% do 100 PLN_020925" at bounding box center [490, 167] width 305 height 11
copy div "REA_MIN-LOW_TARGET_CASHBACK_EL MS NL-PL 50% do 100 PLN_020925"
click at [481, 122] on div "done Target Group keyboard_arrow_down" at bounding box center [540, 136] width 730 height 49
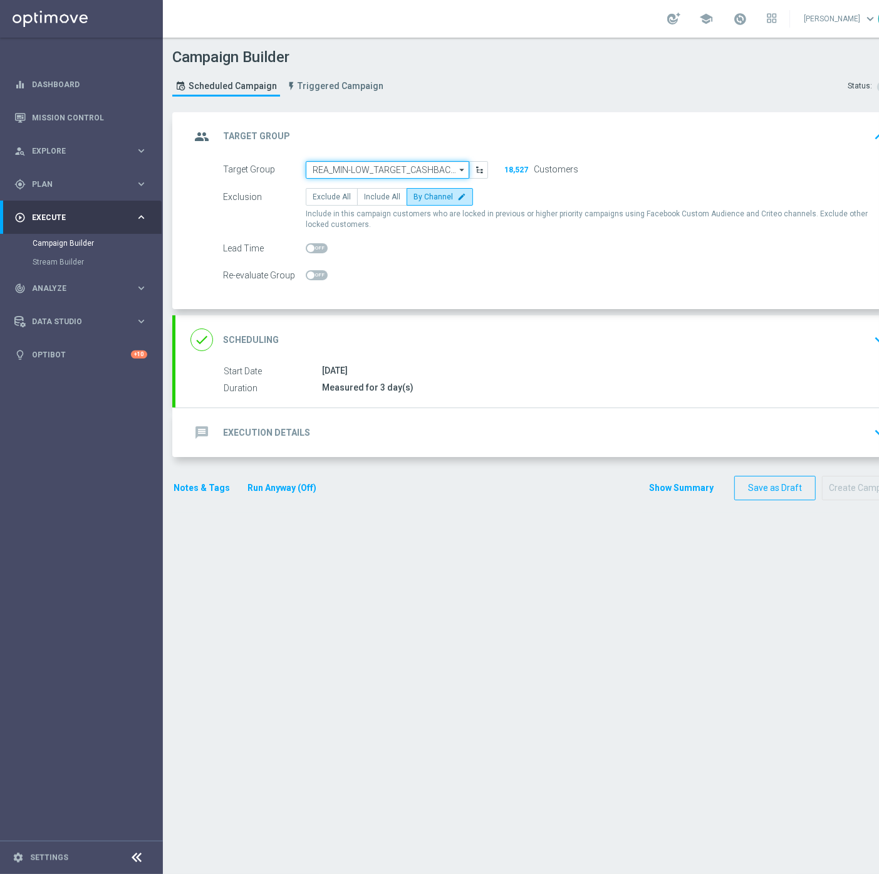
click at [400, 164] on input "REA_MIN-LOW_TARGET_CASHBACK_EL MS NL-PL 50% do 100 PLN_020925" at bounding box center [388, 170] width 164 height 18
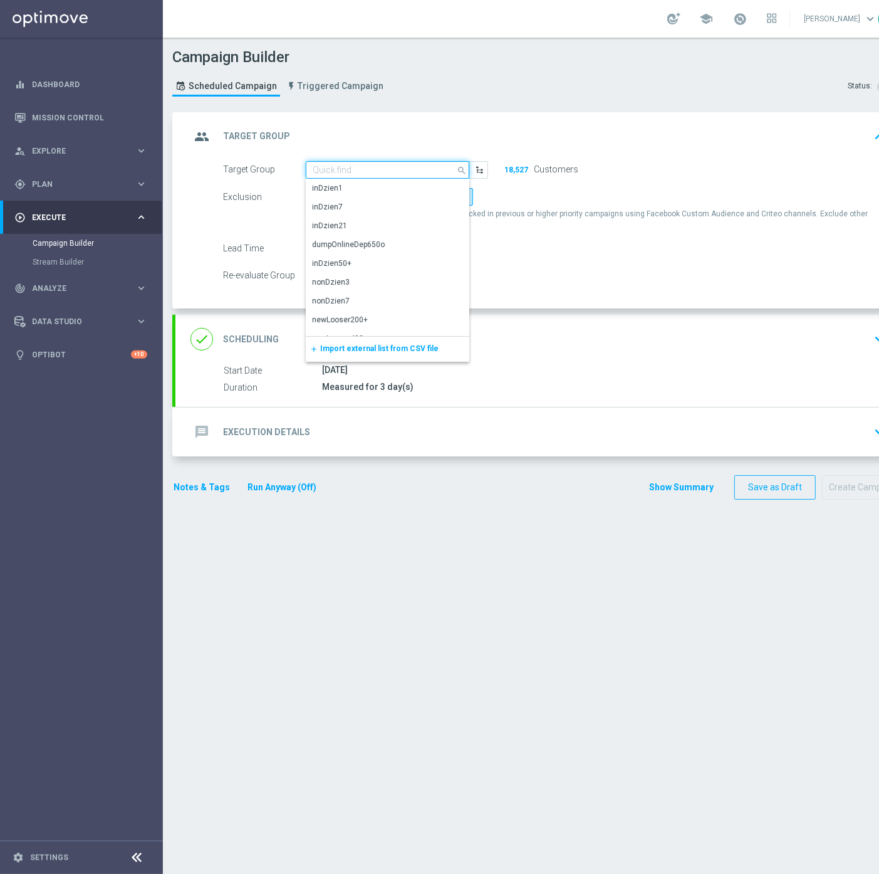
paste input "REA_MED-HIGH_TARGET_CASHBACK_EL MS NL-PL 50% do 300 PLN_020925"
click at [380, 197] on div "REA_MED-HIGH_TARGET_CASHBACK_EL MS NL-PL 50% do 300 PLN_020925" at bounding box center [388, 194] width 150 height 23
type input "REA_MED-HIGH_TARGET_CASHBACK_EL MS NL-PL 50% do 300 PLN_020925"
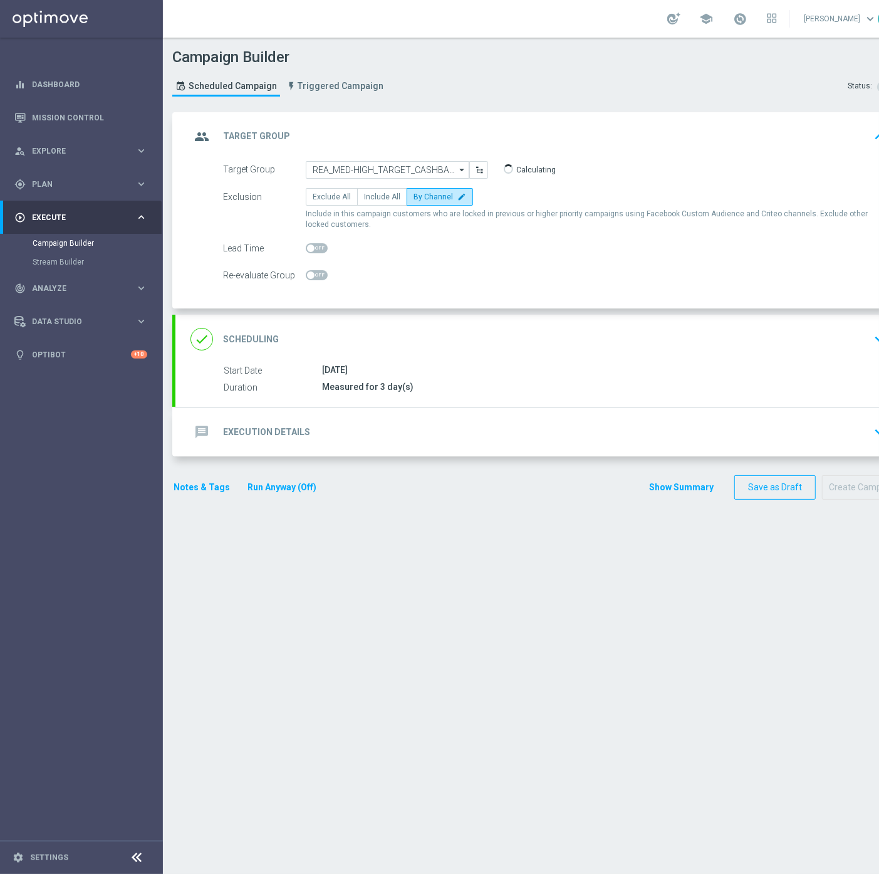
click at [431, 347] on div "done Scheduling keyboard_arrow_down" at bounding box center [541, 339] width 700 height 24
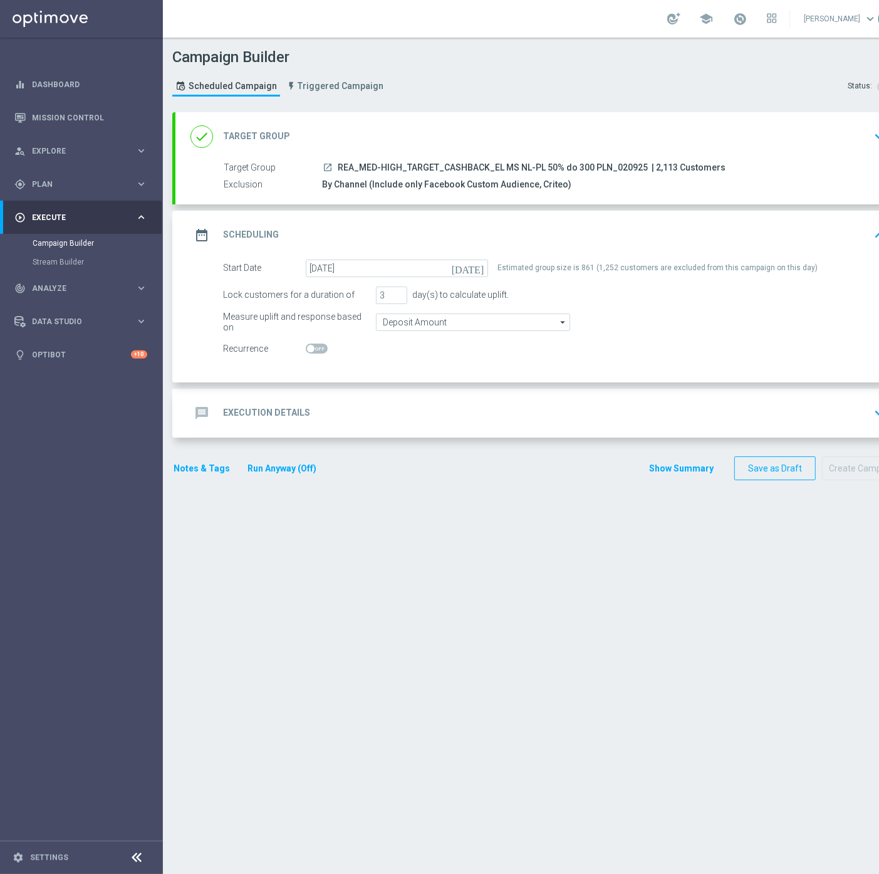
click at [581, 271] on div "Estimated group size is 861 (1,252 customers are excluded from this campaign on…" at bounding box center [658, 268] width 320 height 18
copy div "861"
